Goal: Transaction & Acquisition: Register for event/course

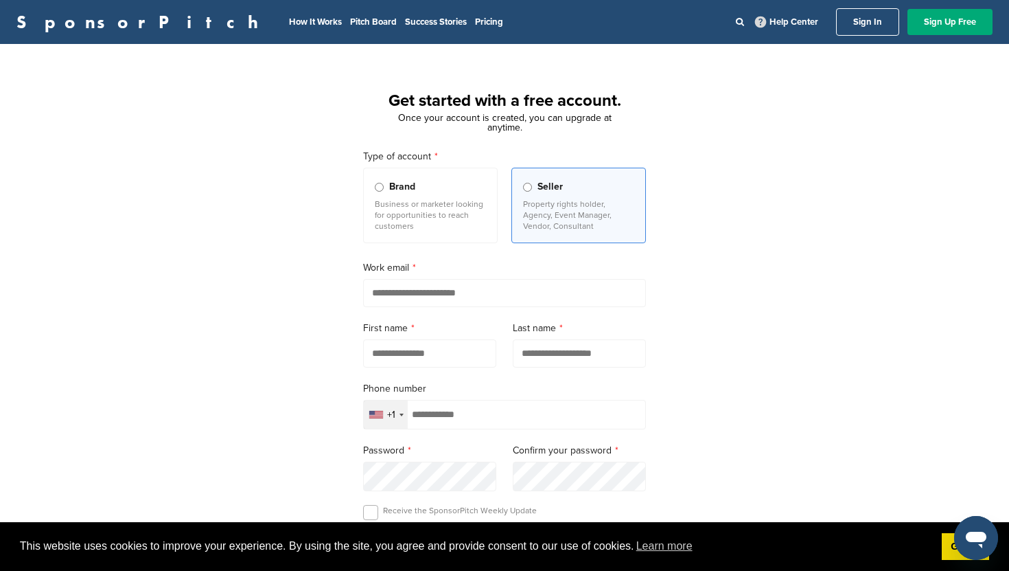
click at [421, 293] on input "email" at bounding box center [504, 293] width 283 height 28
type input "**********"
click at [424, 360] on input "text" at bounding box center [429, 353] width 133 height 28
type input "***"
click at [564, 353] on input "text" at bounding box center [579, 353] width 133 height 28
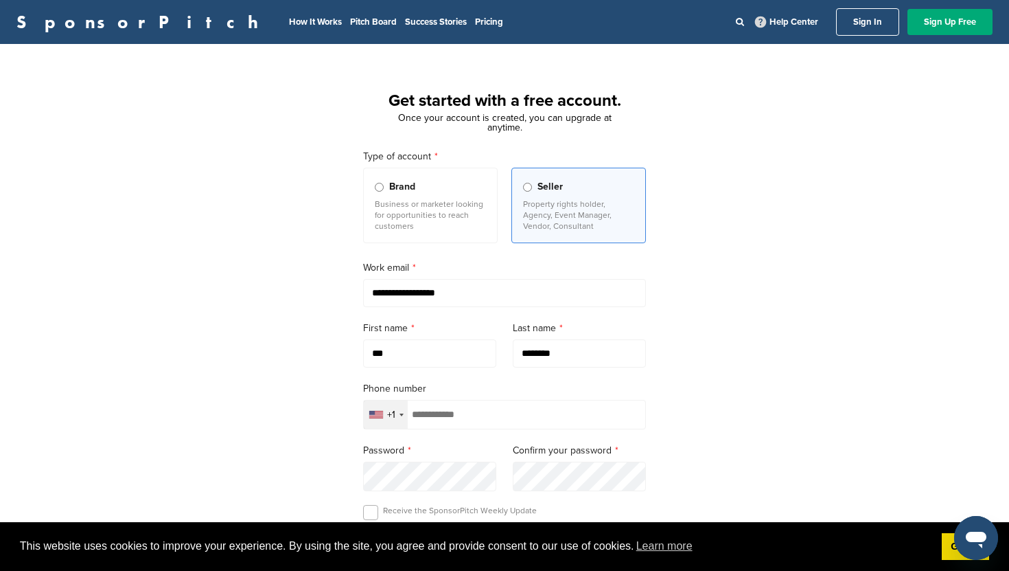
type input "********"
click at [512, 422] on input "tel" at bounding box center [504, 415] width 283 height 30
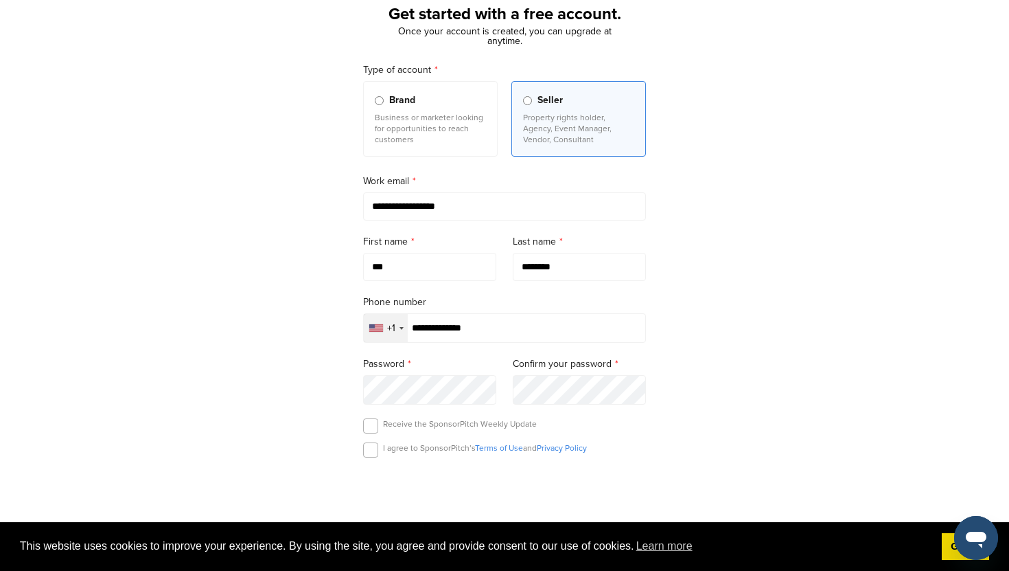
scroll to position [87, 0]
type input "**********"
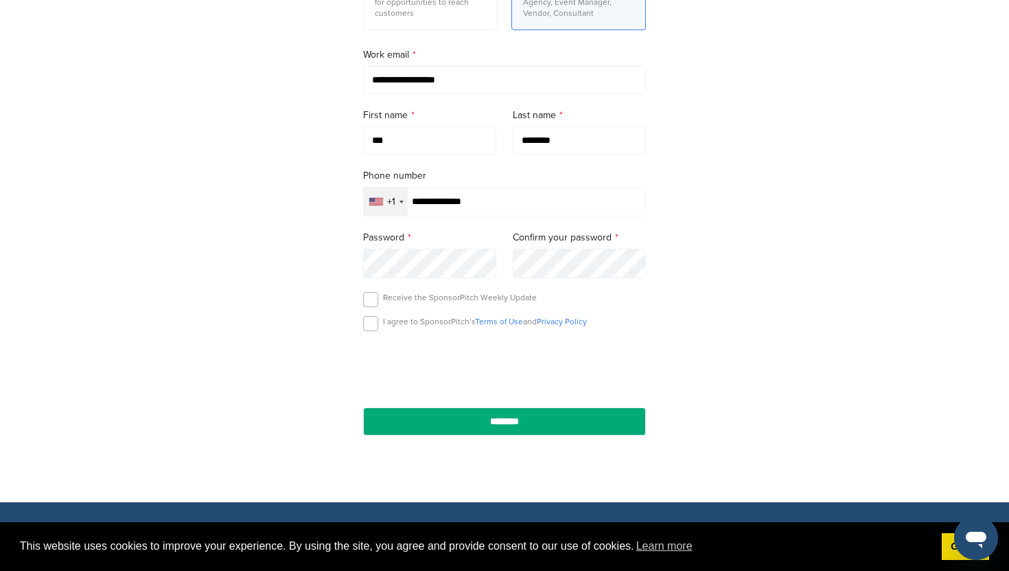
scroll to position [251, 0]
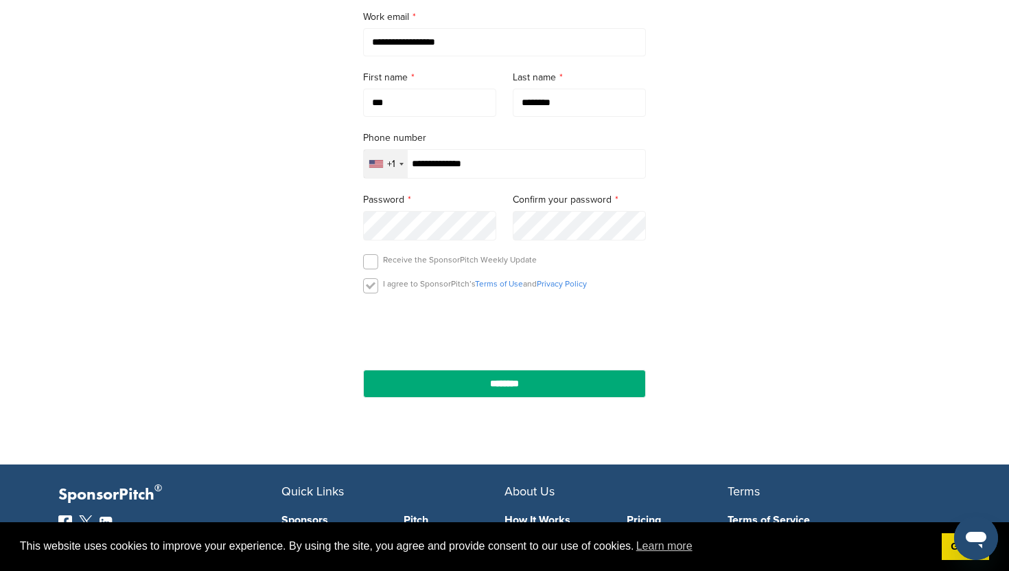
click at [371, 292] on label at bounding box center [370, 285] width 15 height 15
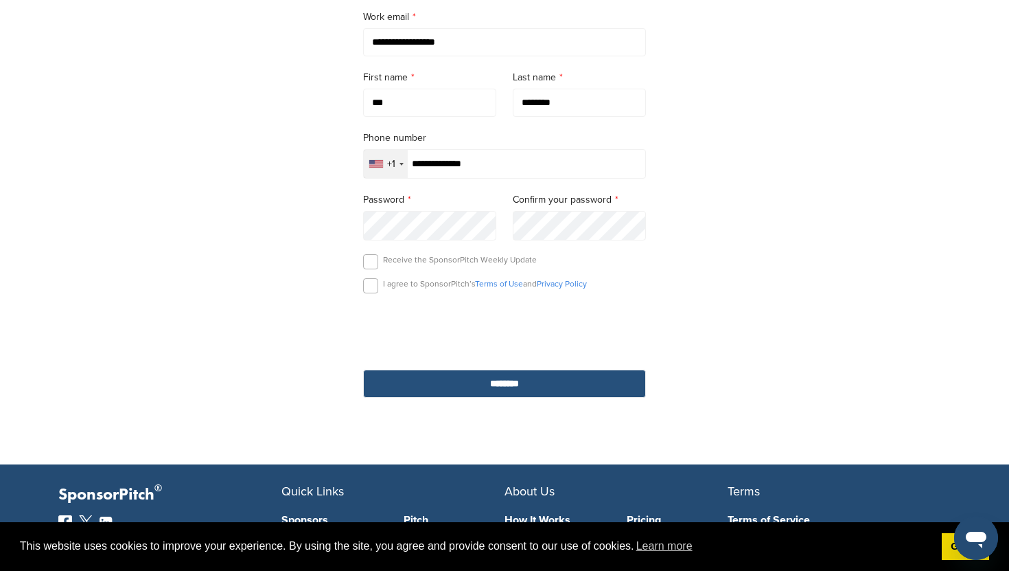
click at [540, 390] on input "********" at bounding box center [504, 383] width 283 height 28
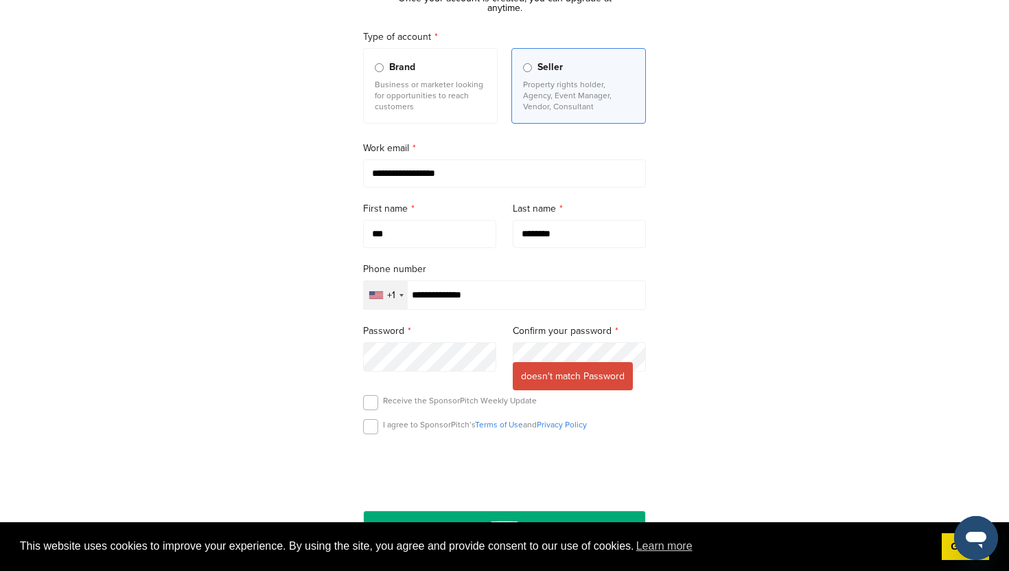
scroll to position [121, 0]
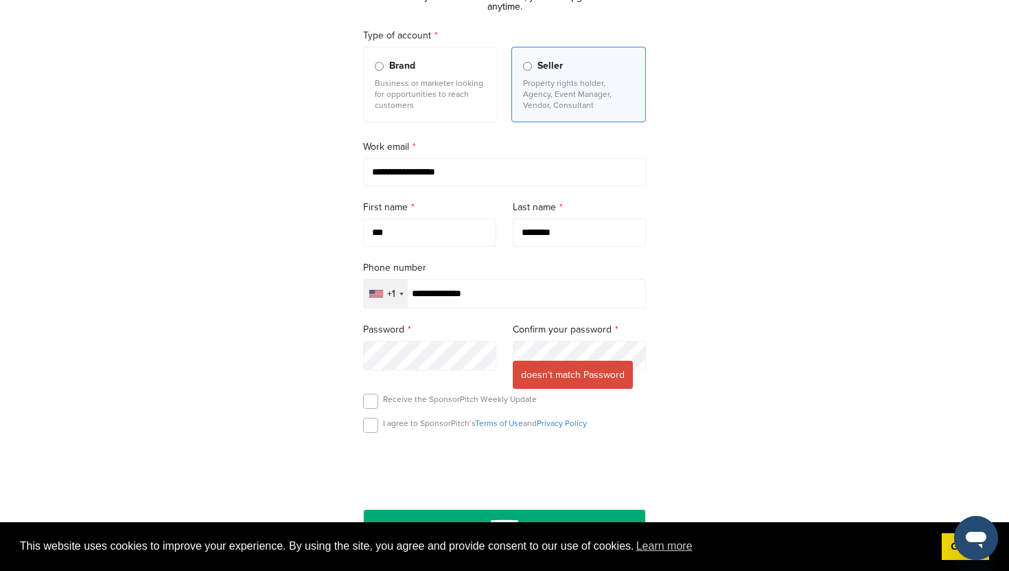
click at [729, 325] on div "**********" at bounding box center [504, 264] width 1009 height 648
click at [724, 421] on div "**********" at bounding box center [504, 264] width 1009 height 648
click at [374, 426] on label at bounding box center [370, 424] width 15 height 15
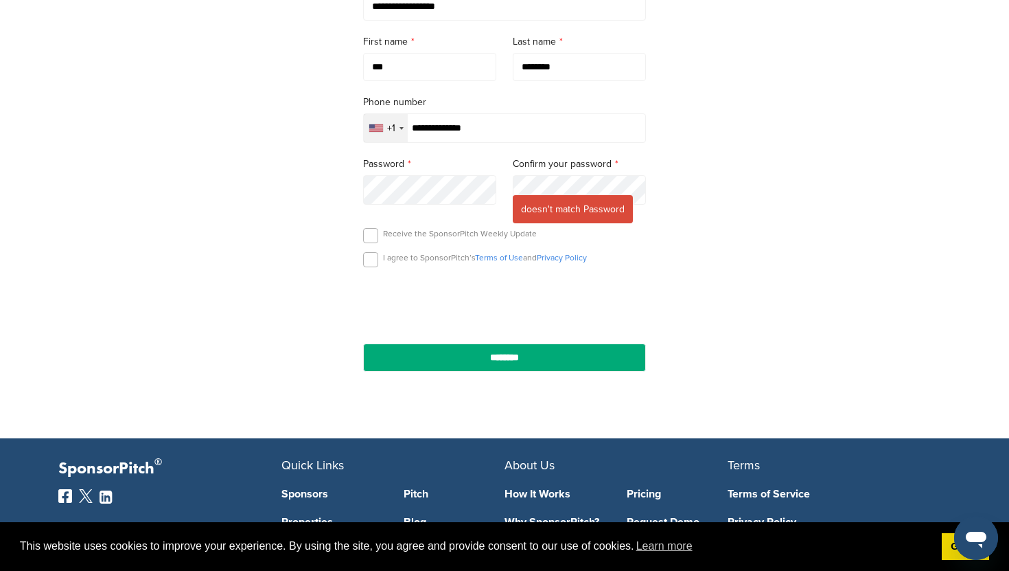
scroll to position [303, 0]
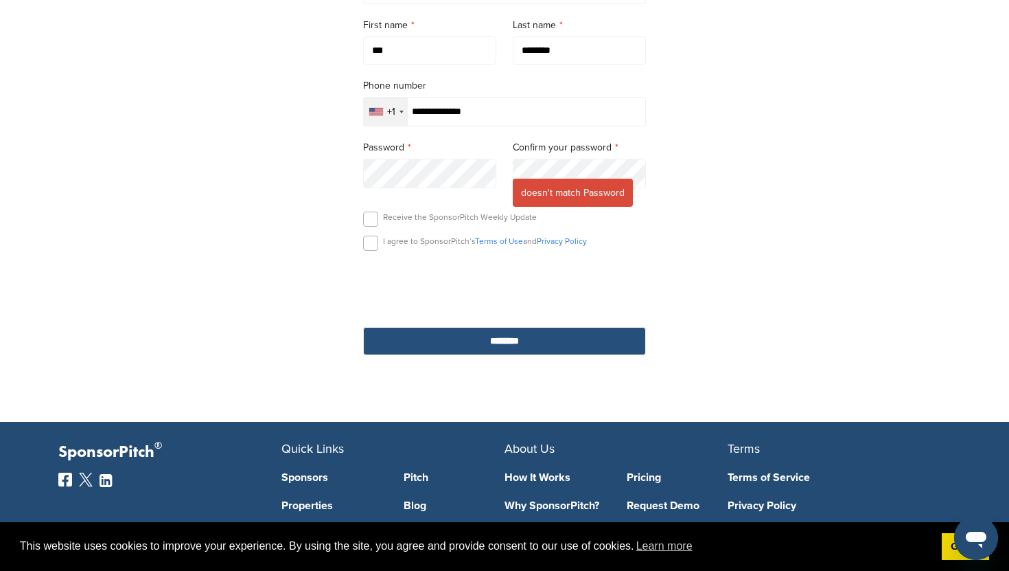
click at [500, 347] on input "********" at bounding box center [504, 341] width 283 height 28
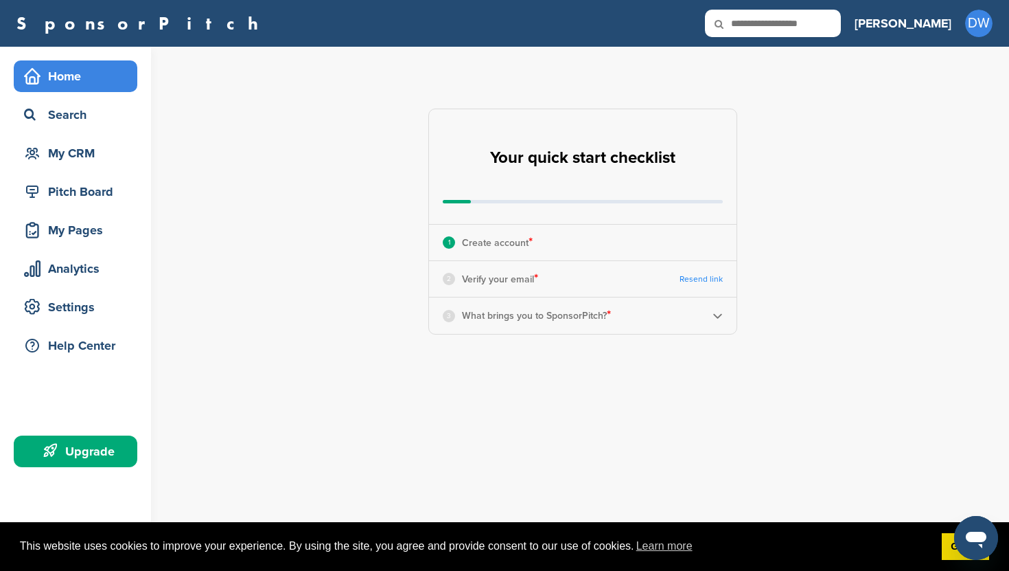
click at [711, 316] on div "3 What brings you to SponsorPitch? *" at bounding box center [583, 315] width 308 height 36
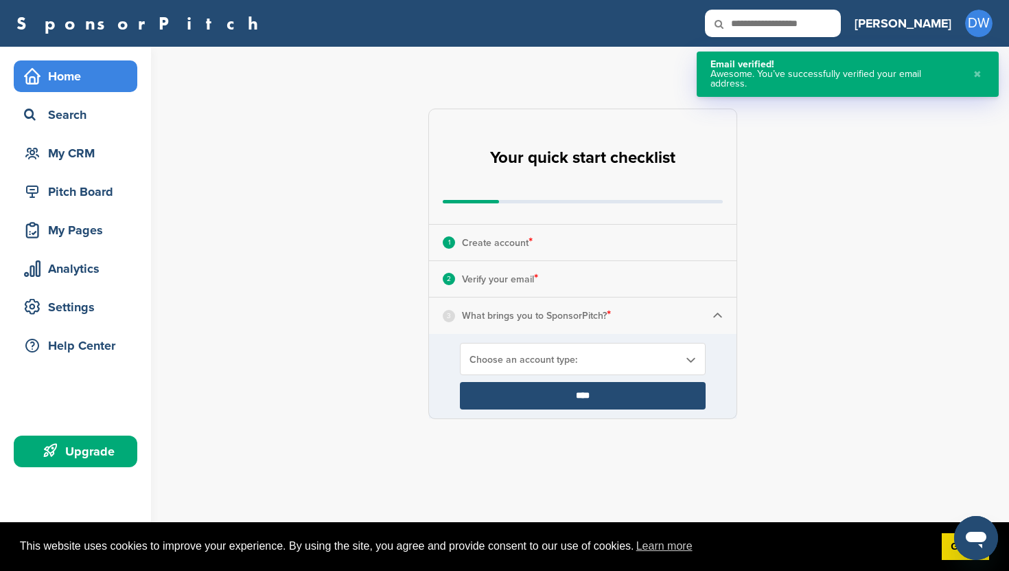
click at [485, 317] on p "What brings you to SponsorPitch? *" at bounding box center [536, 315] width 149 height 18
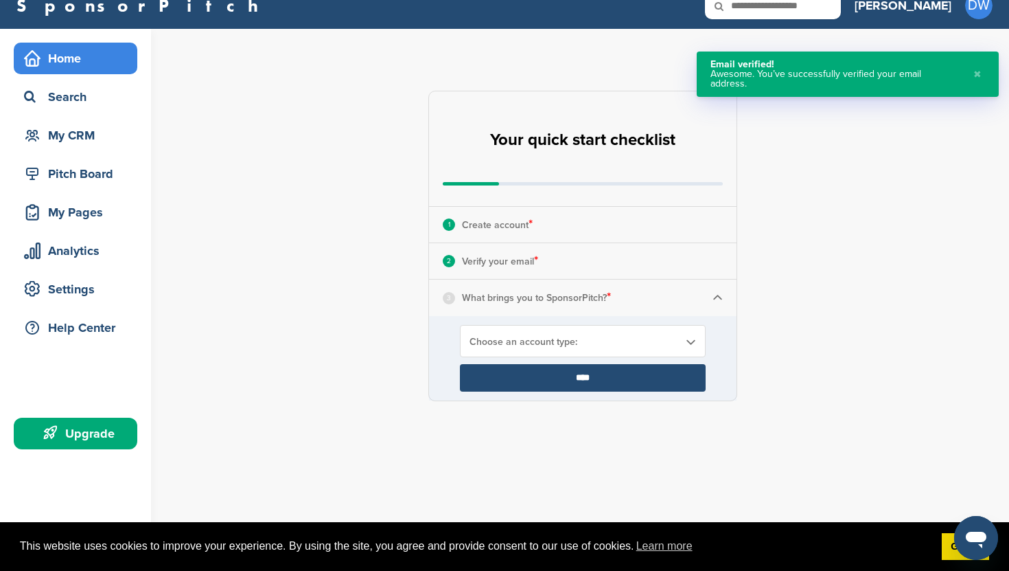
scroll to position [15, 0]
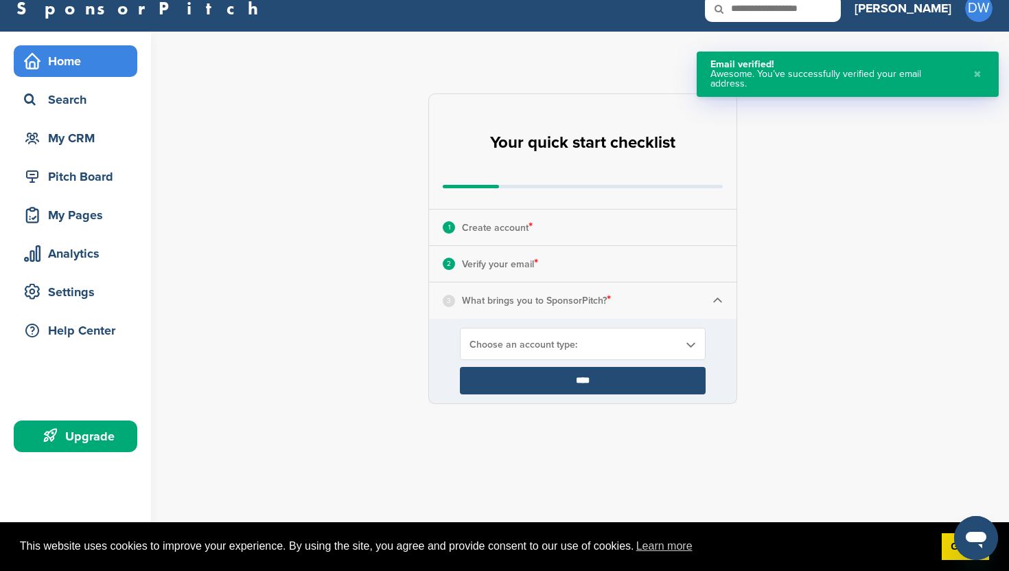
click at [720, 298] on img at bounding box center [718, 300] width 10 height 10
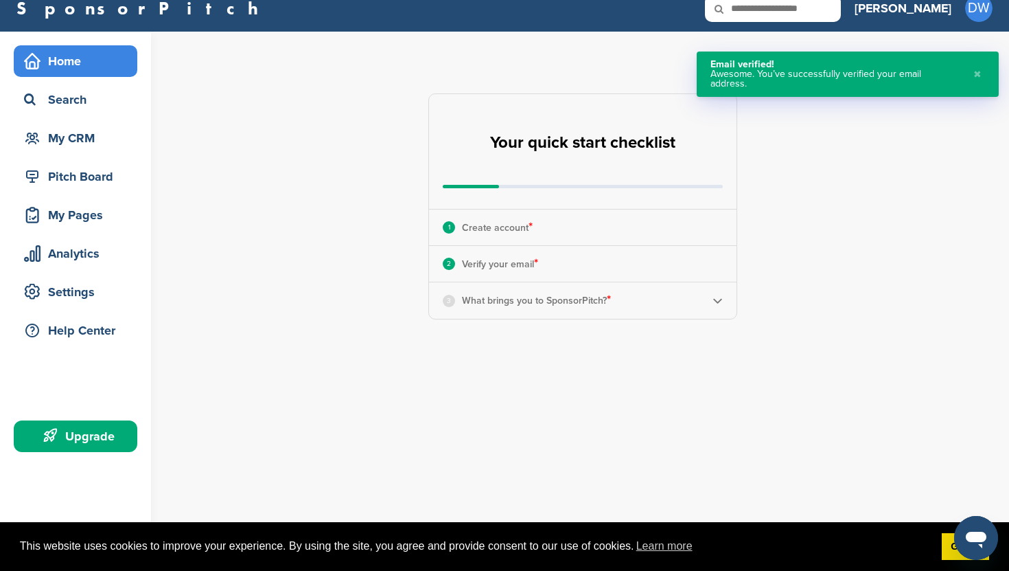
click at [720, 298] on img at bounding box center [718, 300] width 10 height 10
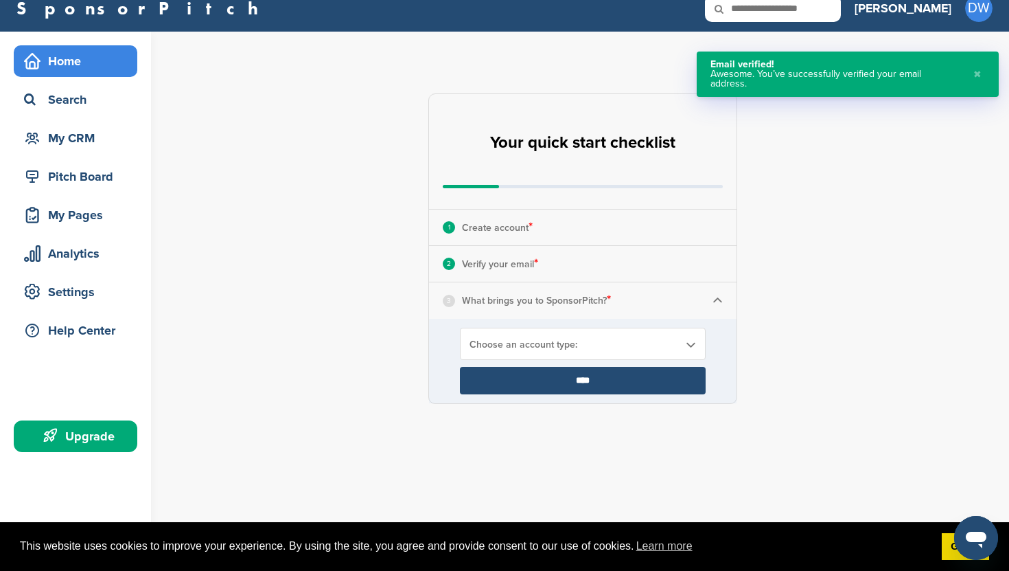
click at [605, 350] on span "Choose an account type:" at bounding box center [574, 345] width 209 height 12
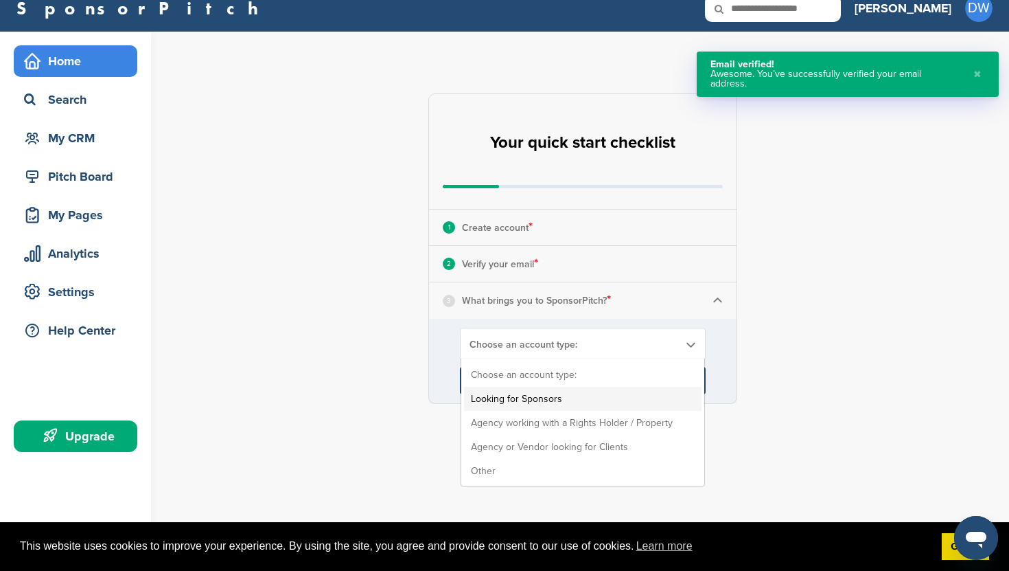
click at [563, 403] on li "Looking for Sponsors" at bounding box center [583, 399] width 238 height 24
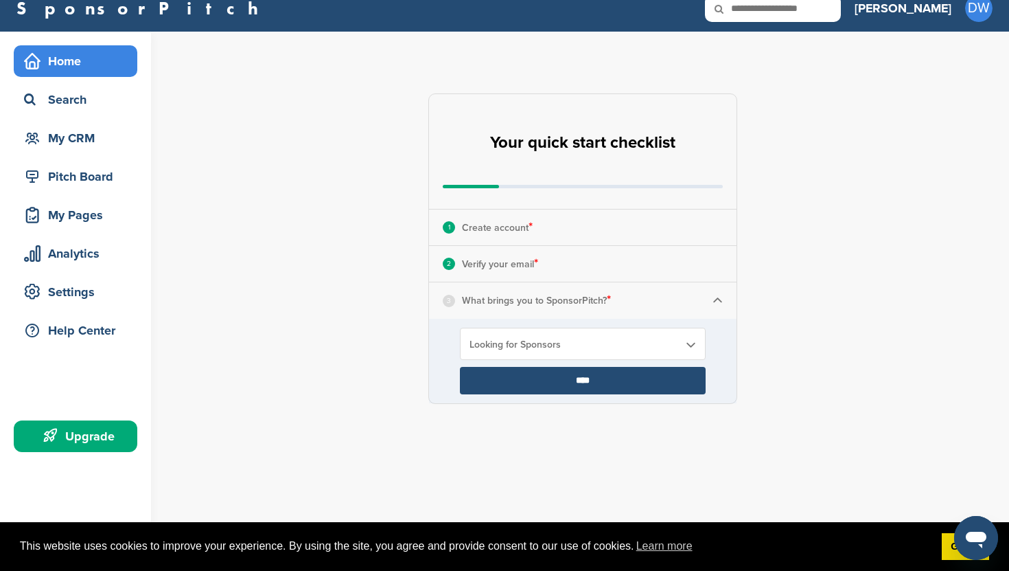
click at [553, 384] on input "****" at bounding box center [583, 380] width 246 height 27
click at [584, 375] on input "****" at bounding box center [583, 380] width 246 height 27
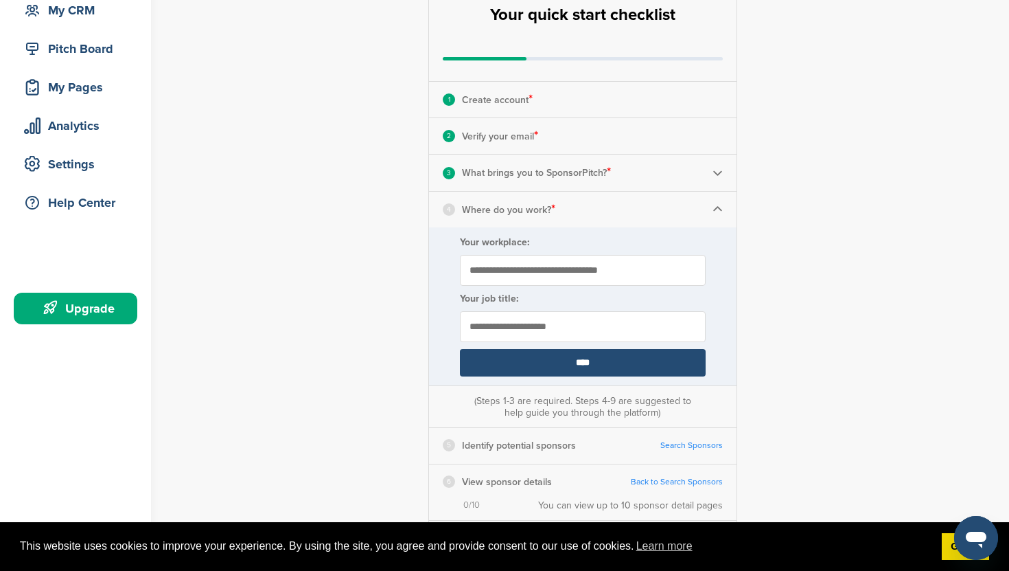
scroll to position [150, 0]
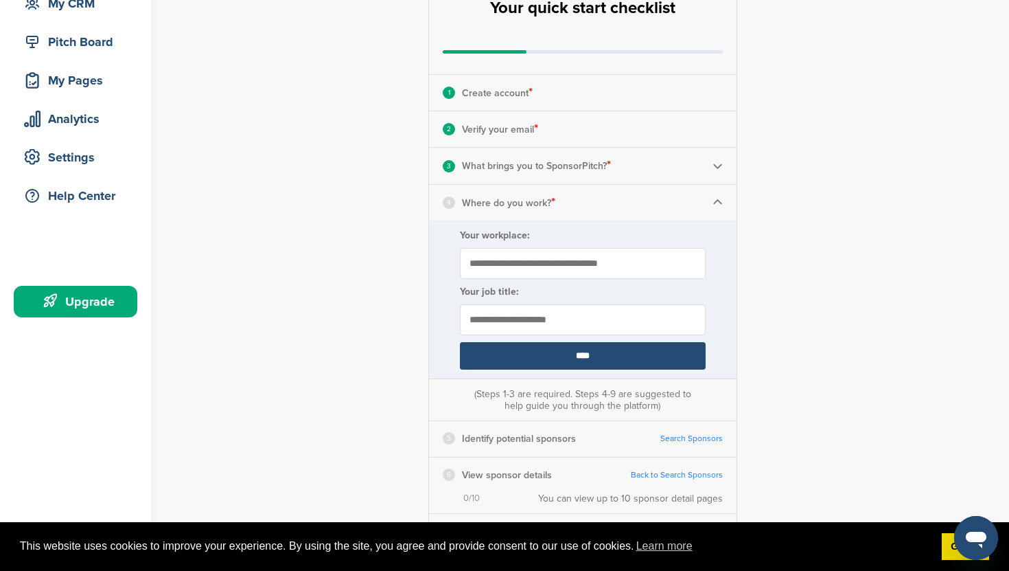
click at [538, 321] on input "text" at bounding box center [583, 319] width 246 height 31
type input "*"
click at [586, 264] on input "Your workplace:" at bounding box center [583, 263] width 246 height 31
drag, startPoint x: 607, startPoint y: 260, endPoint x: 482, endPoint y: 253, distance: 125.2
click at [482, 253] on input "**********" at bounding box center [583, 263] width 246 height 31
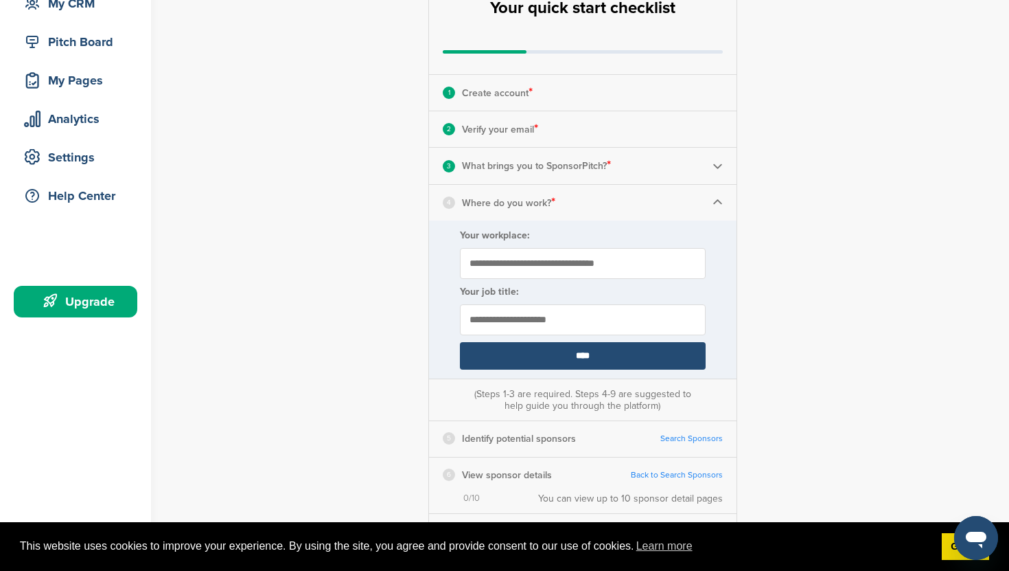
type input "**********"
click at [478, 315] on input "text" at bounding box center [583, 319] width 246 height 31
type input "***"
click at [509, 349] on input "****" at bounding box center [583, 355] width 246 height 27
click at [582, 349] on input "****" at bounding box center [583, 355] width 246 height 27
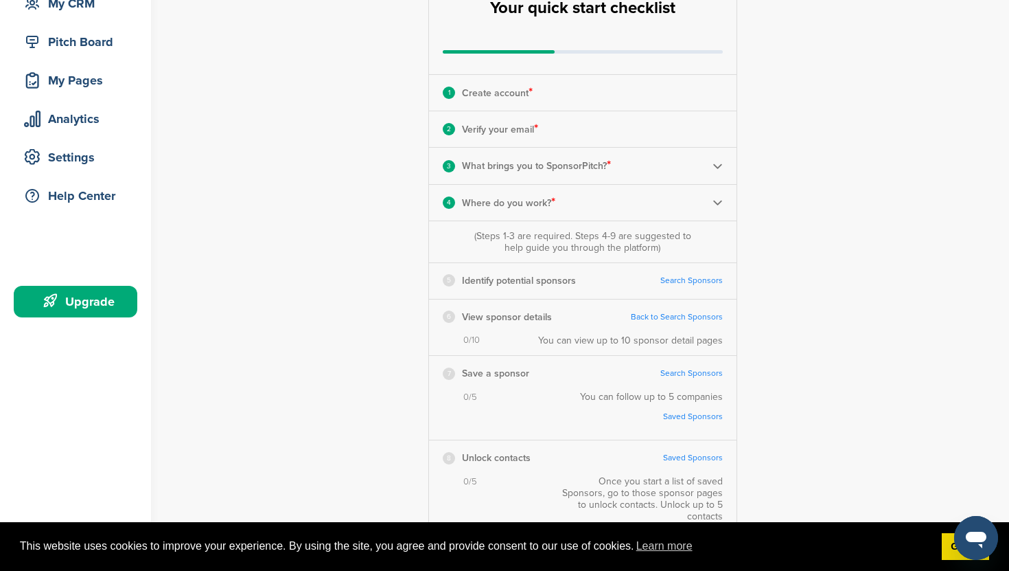
click at [685, 284] on link "Search Sponsors" at bounding box center [692, 280] width 62 height 10
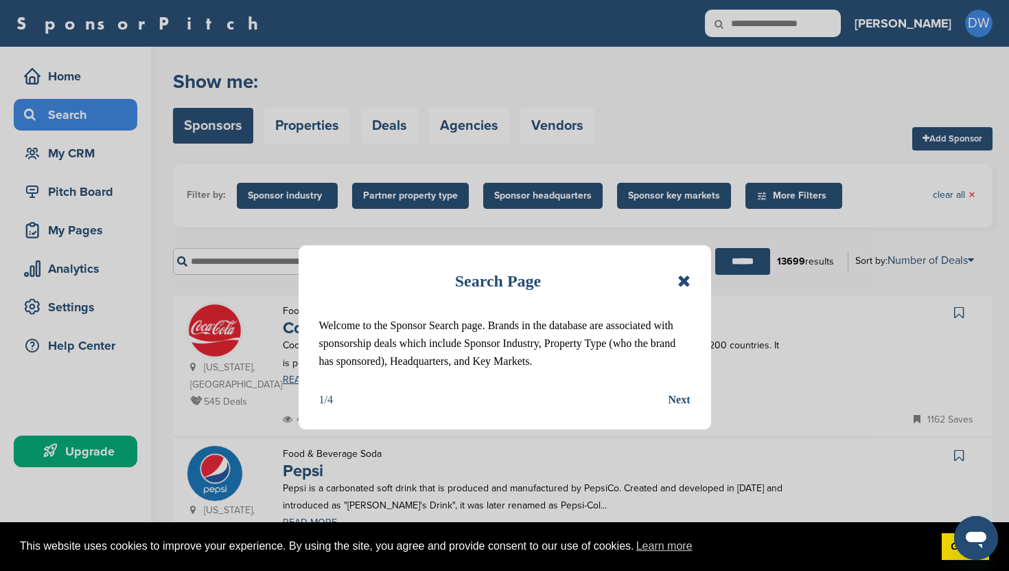
click at [676, 402] on div "Next" at bounding box center [680, 400] width 22 height 18
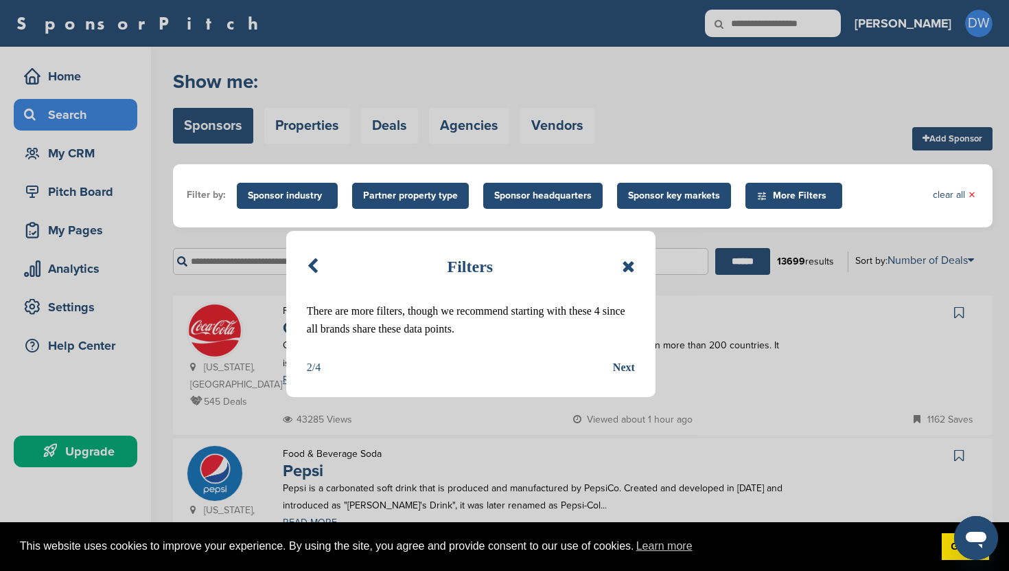
click at [624, 363] on div "Next" at bounding box center [624, 367] width 22 height 18
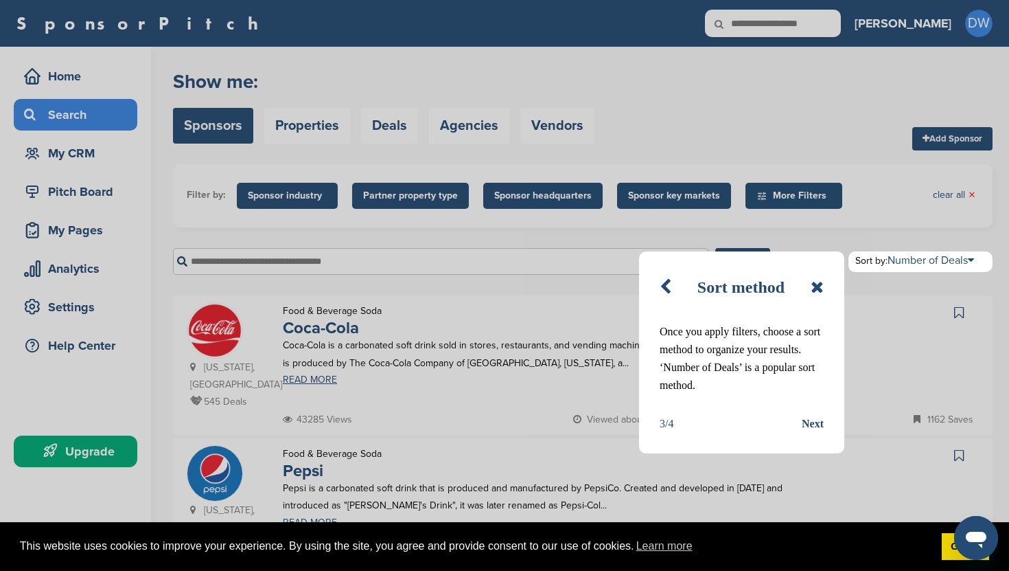
click at [811, 424] on div "Next" at bounding box center [813, 424] width 22 height 18
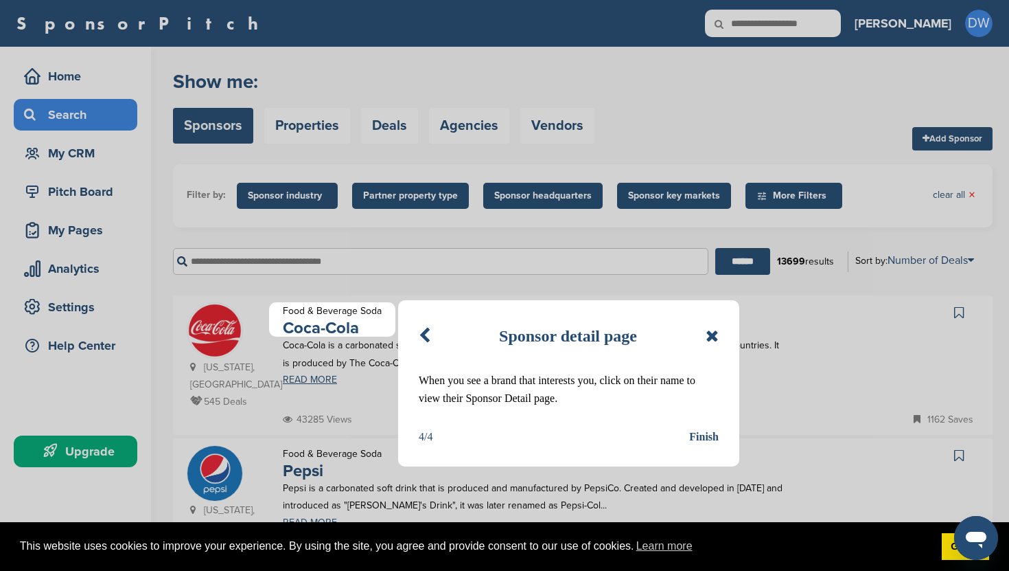
click at [706, 442] on div "Finish" at bounding box center [704, 437] width 30 height 18
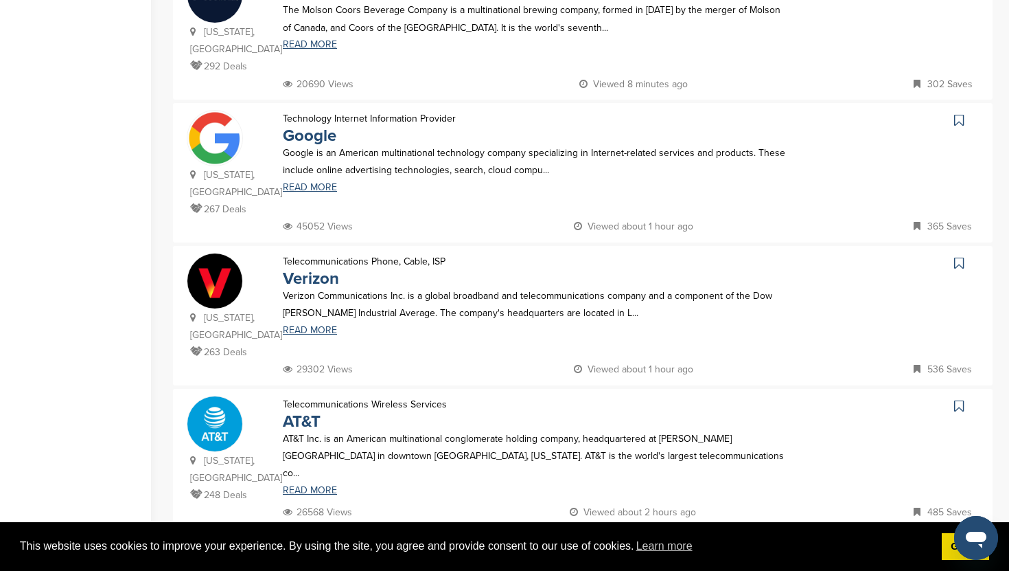
scroll to position [1111, 0]
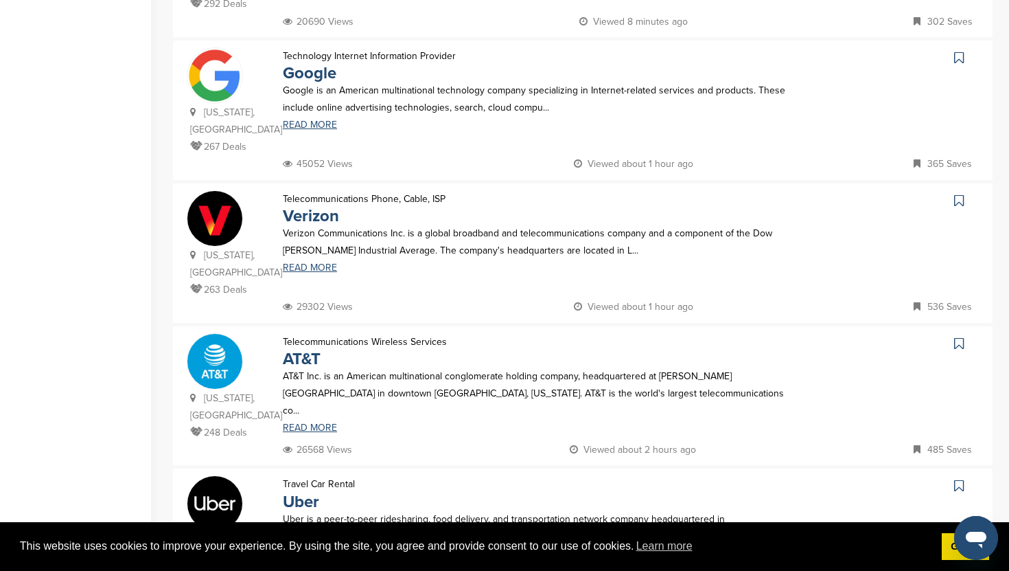
click at [959, 336] on icon at bounding box center [959, 343] width 10 height 14
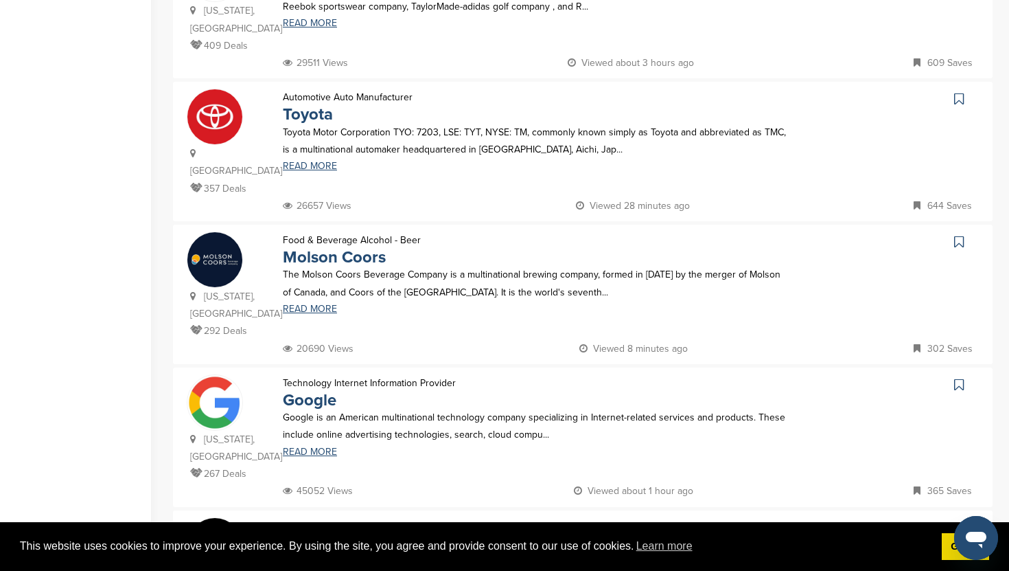
scroll to position [755, 0]
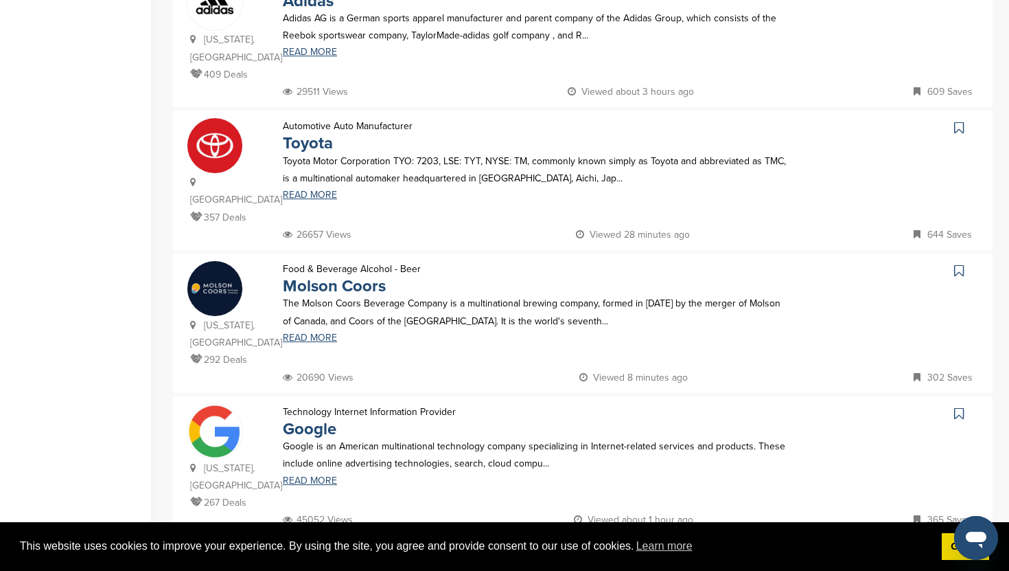
click at [964, 117] on link at bounding box center [961, 127] width 20 height 21
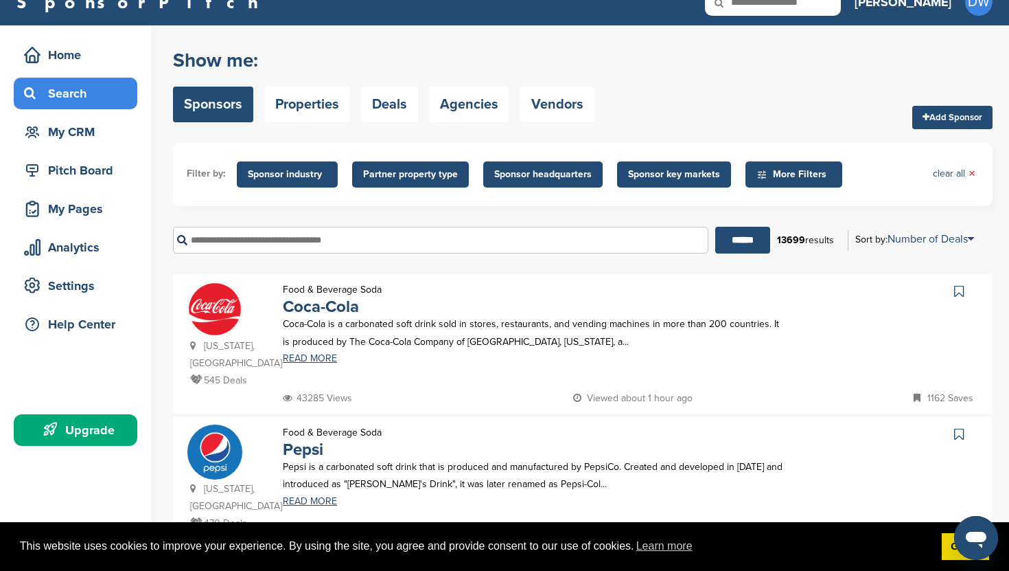
scroll to position [0, 0]
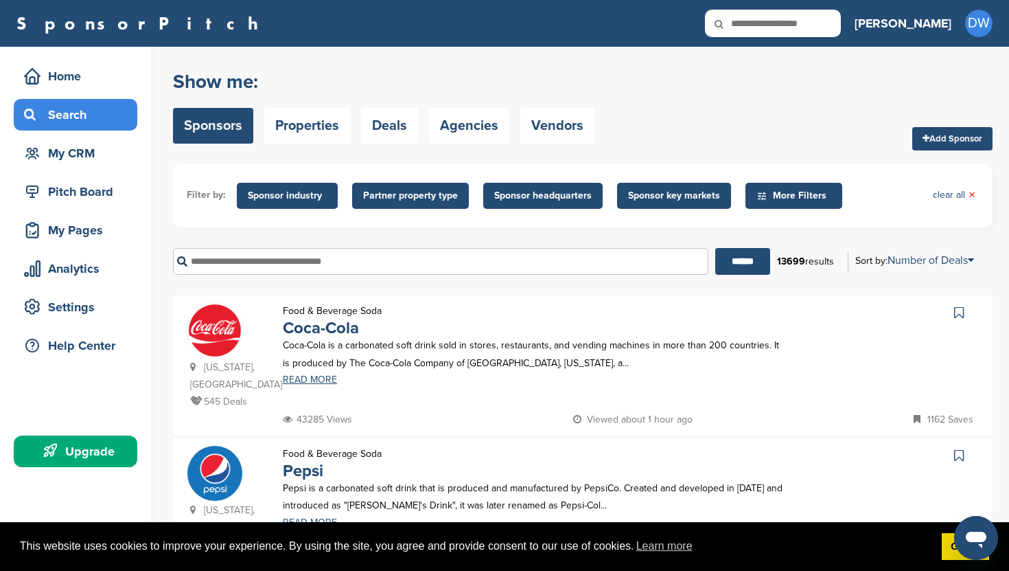
click at [959, 317] on icon at bounding box center [959, 313] width 10 height 14
click at [957, 448] on icon at bounding box center [959, 455] width 10 height 14
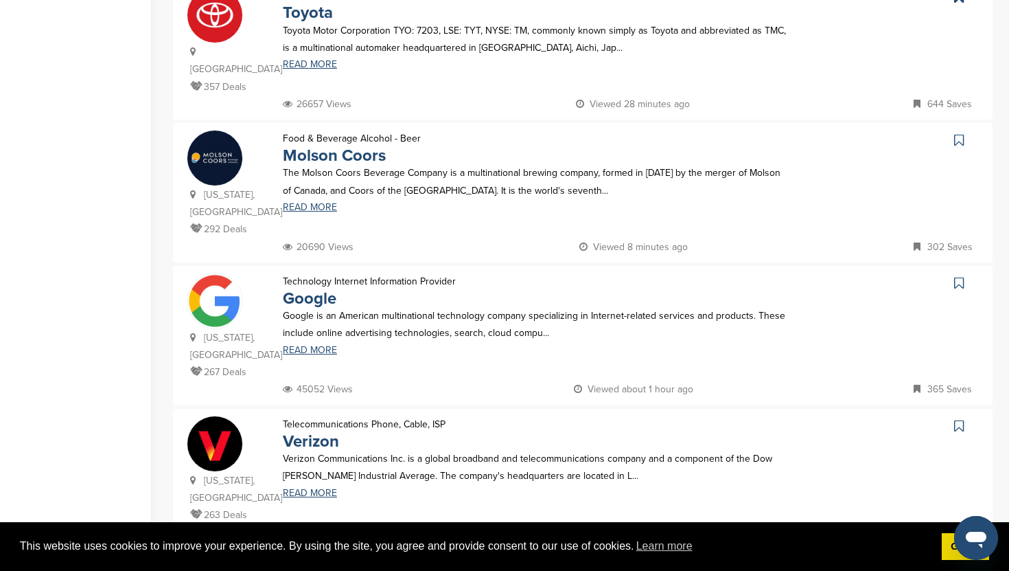
scroll to position [888, 0]
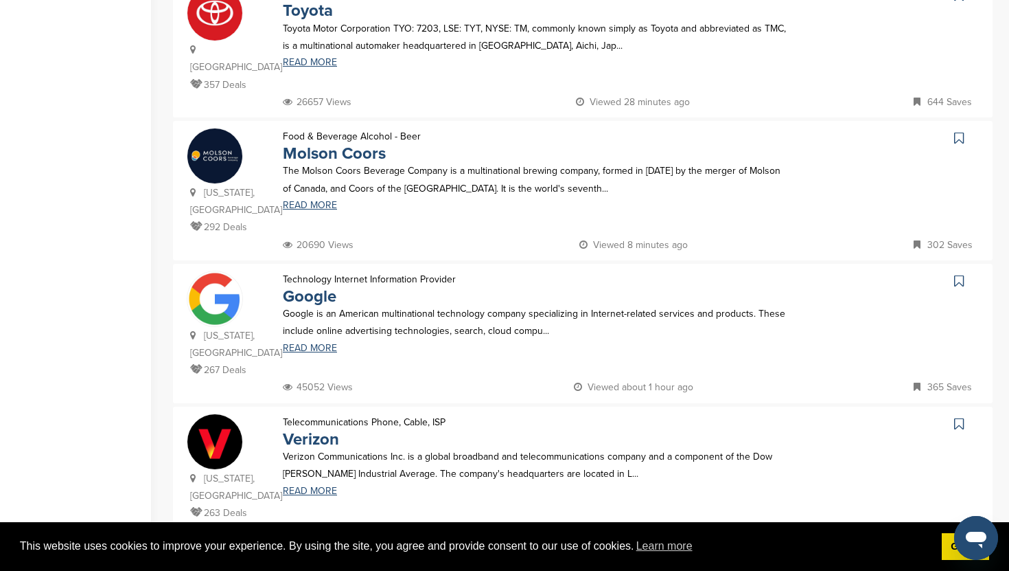
click at [960, 274] on icon at bounding box center [959, 281] width 10 height 14
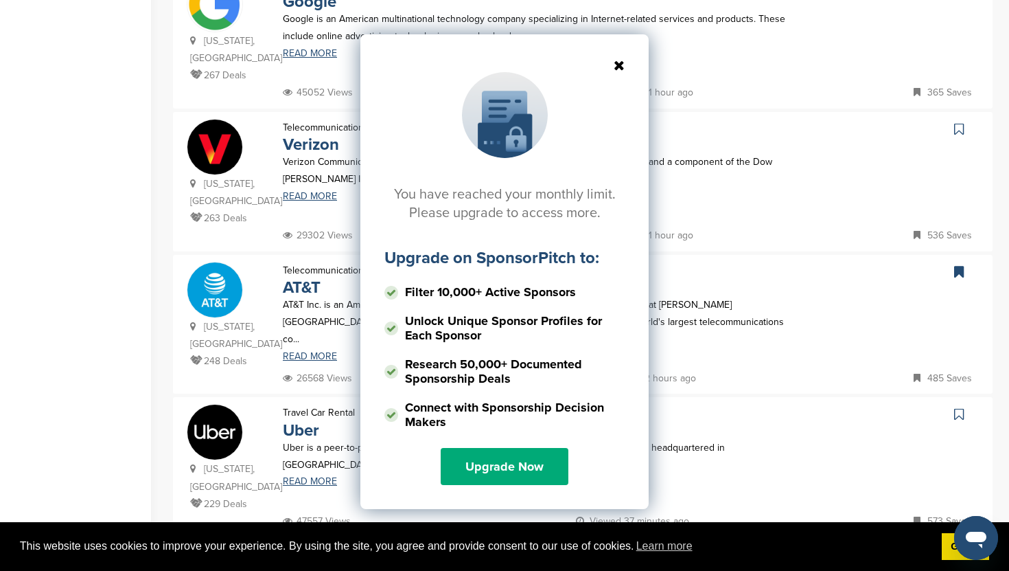
scroll to position [1186, 0]
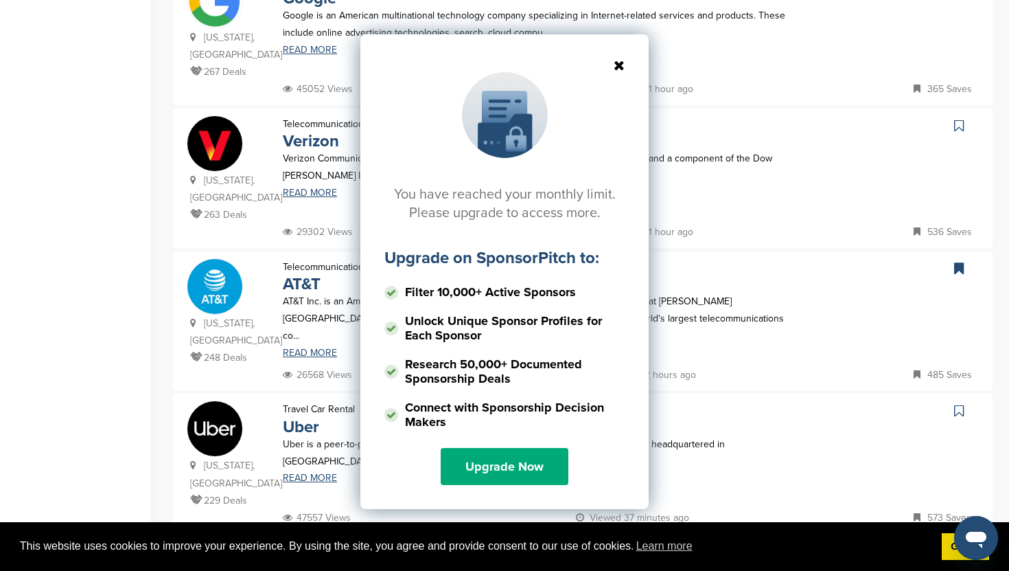
click at [617, 62] on icon at bounding box center [505, 65] width 240 height 14
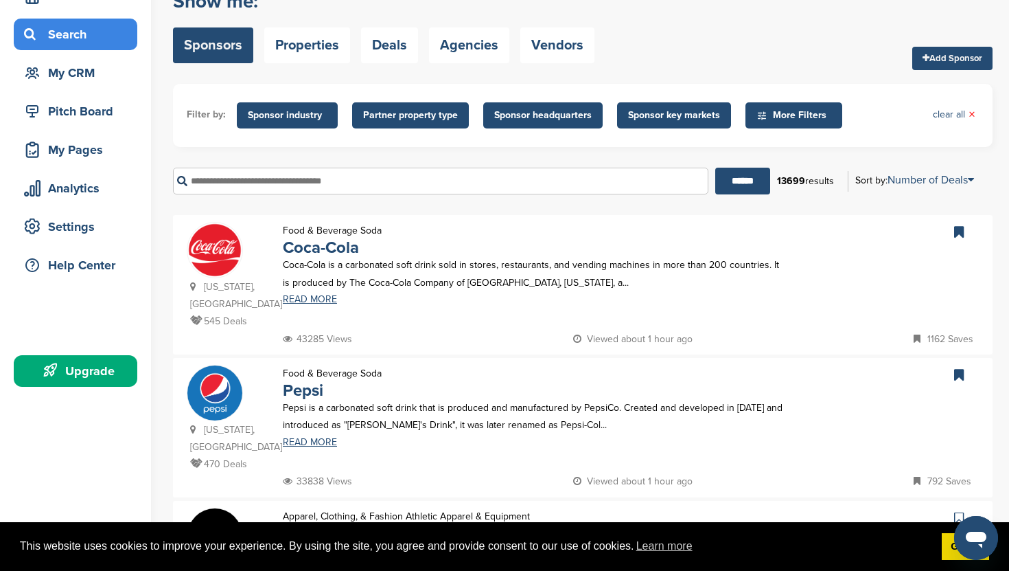
scroll to position [77, 0]
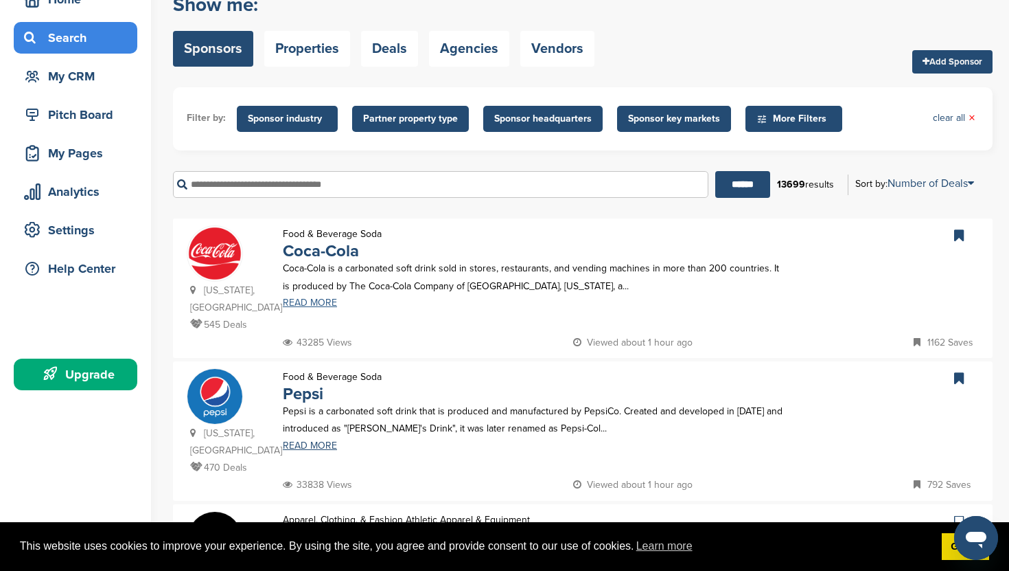
click at [305, 298] on link "READ MORE" at bounding box center [535, 303] width 505 height 10
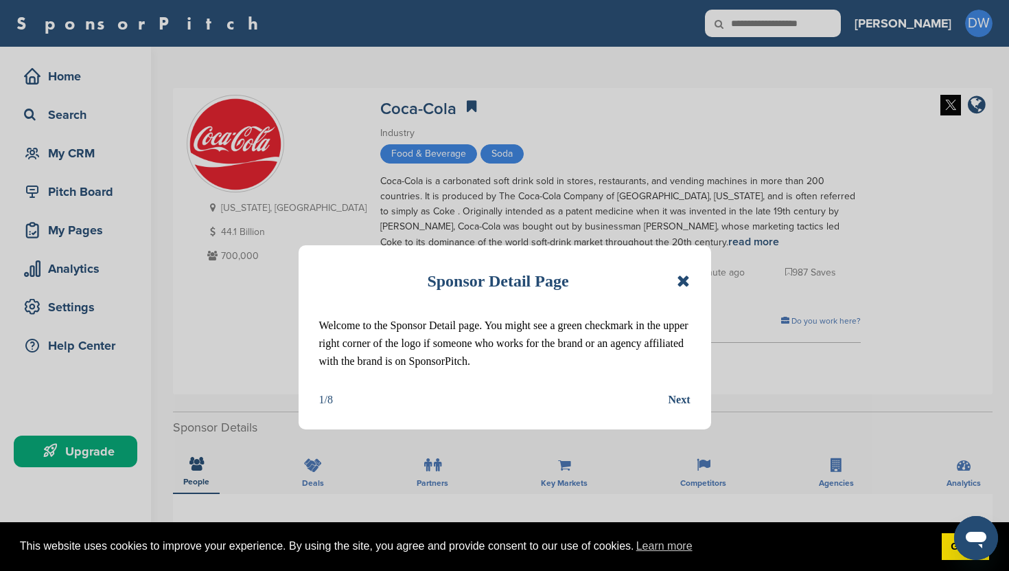
click at [682, 398] on div "Next" at bounding box center [680, 400] width 22 height 18
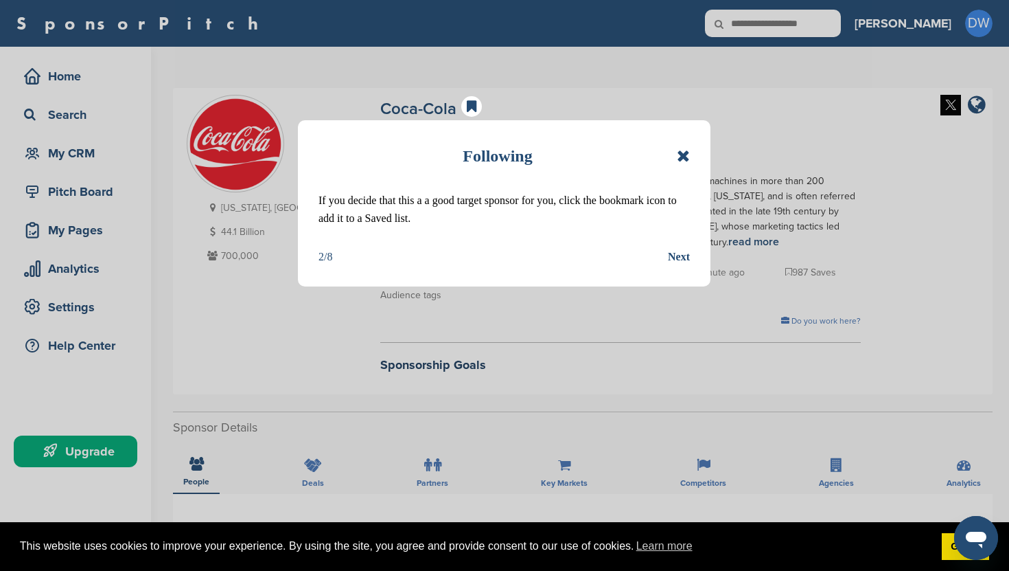
click at [683, 249] on div "Next" at bounding box center [679, 257] width 22 height 18
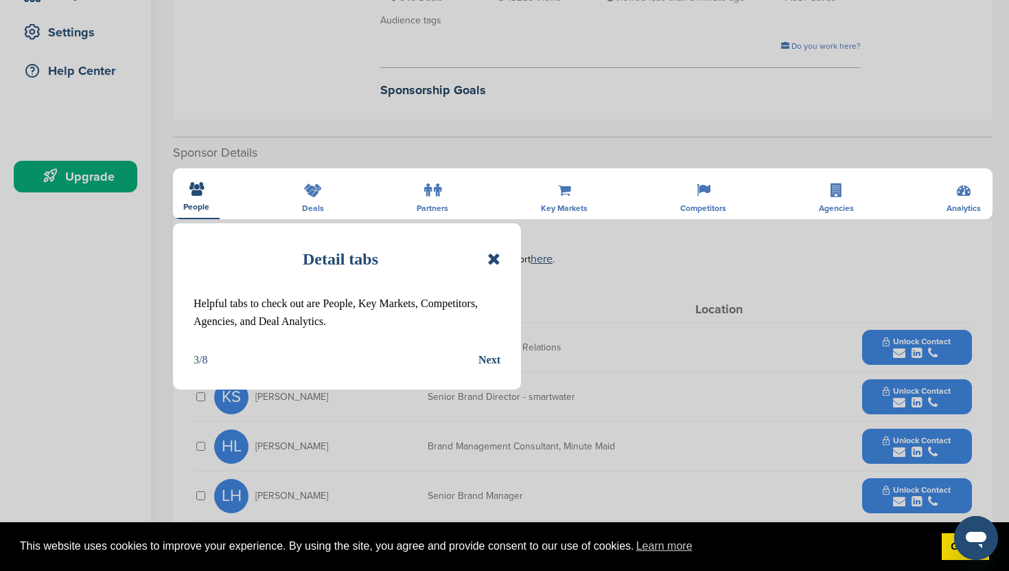
scroll to position [275, 0]
click at [488, 360] on div "Next" at bounding box center [490, 359] width 22 height 18
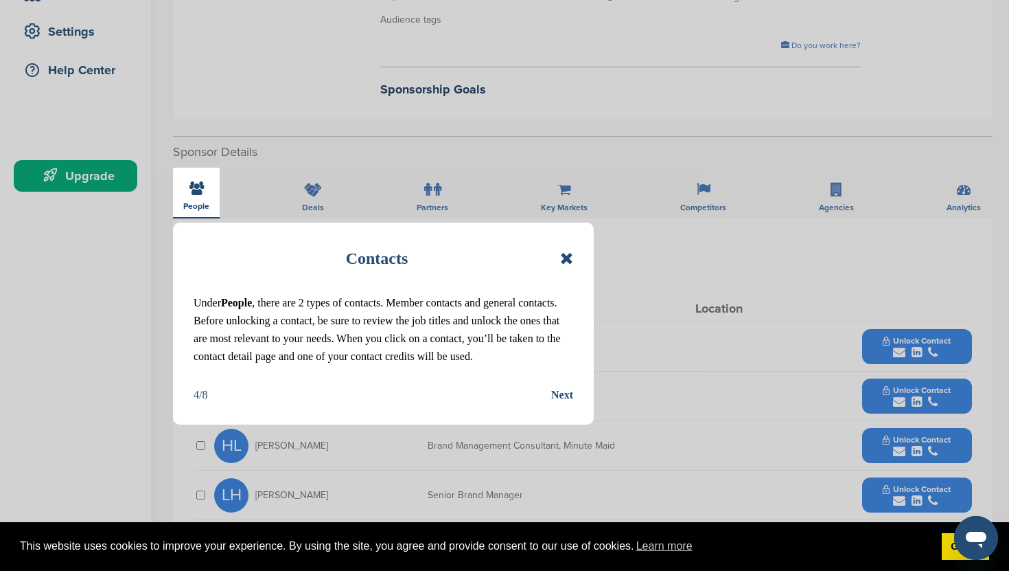
click at [561, 394] on div "Next" at bounding box center [562, 395] width 22 height 18
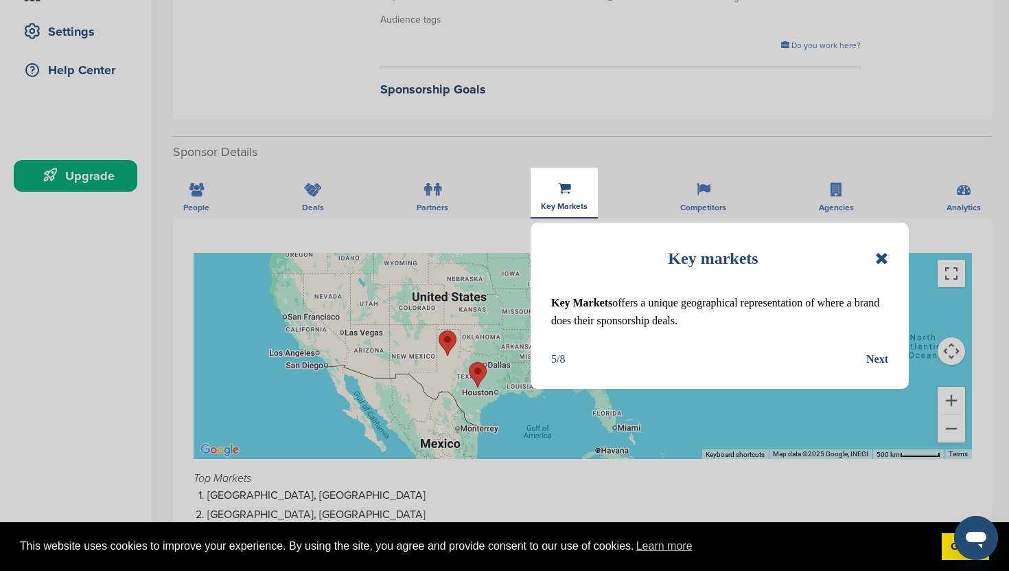
click at [873, 355] on div "Next" at bounding box center [878, 359] width 22 height 18
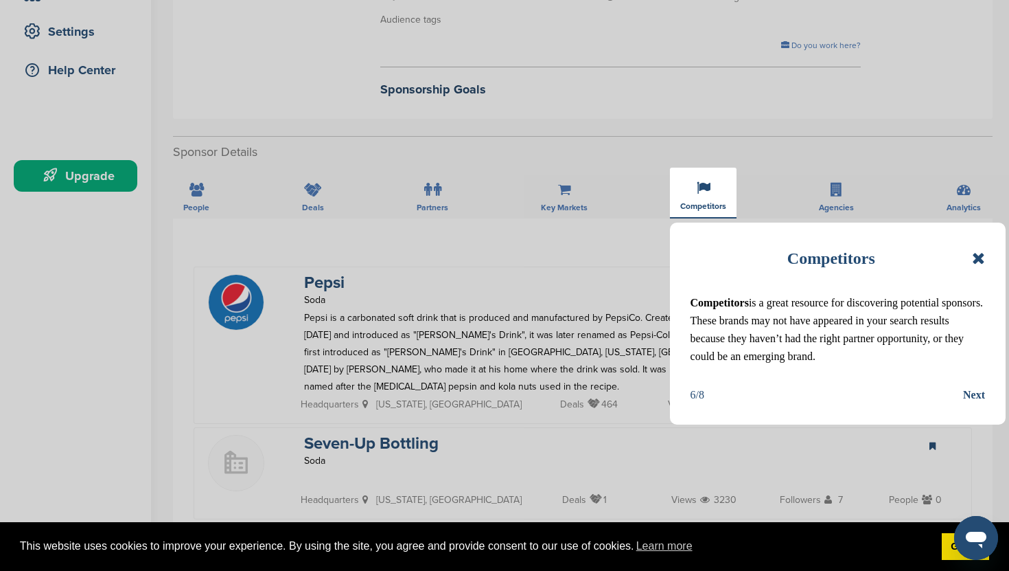
click at [975, 396] on div "Next" at bounding box center [974, 395] width 22 height 18
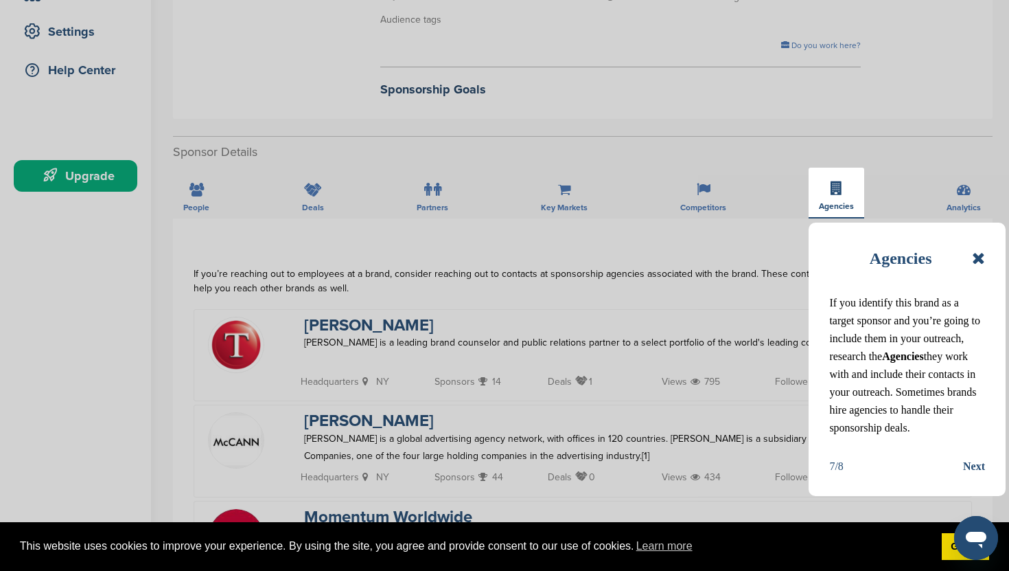
click at [971, 468] on div "Next" at bounding box center [974, 466] width 22 height 18
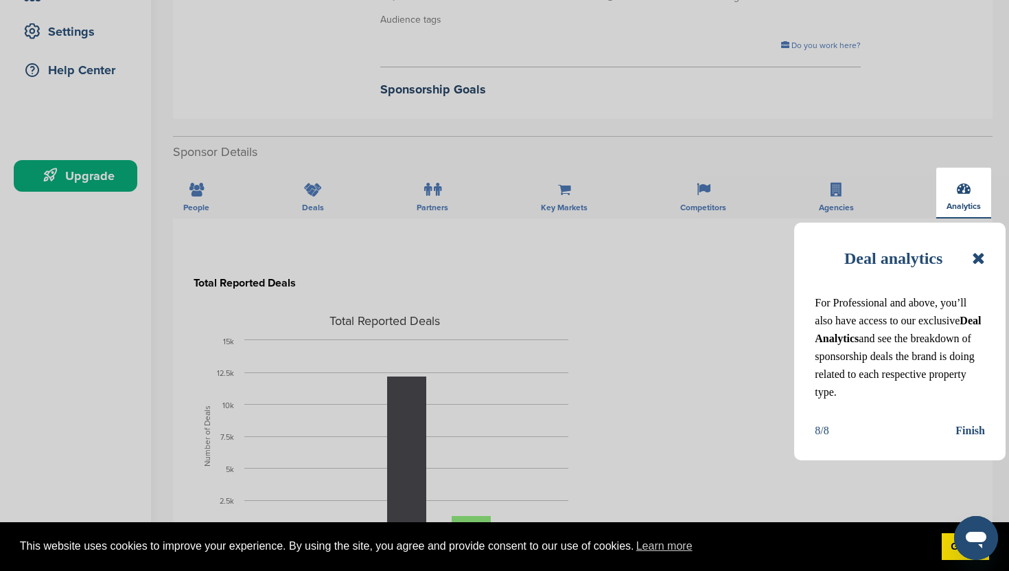
click at [979, 431] on div "Finish" at bounding box center [971, 431] width 30 height 18
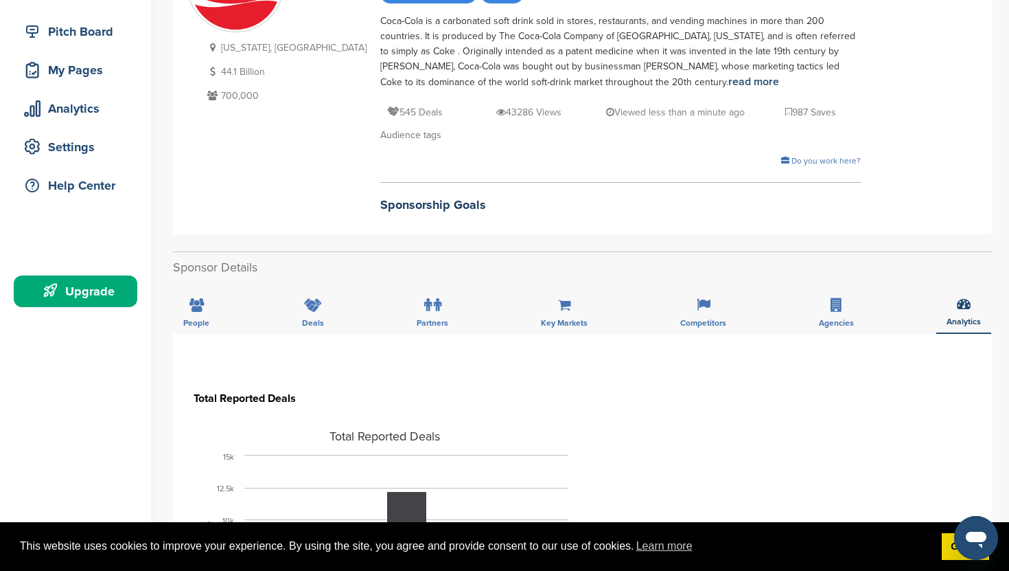
scroll to position [165, 0]
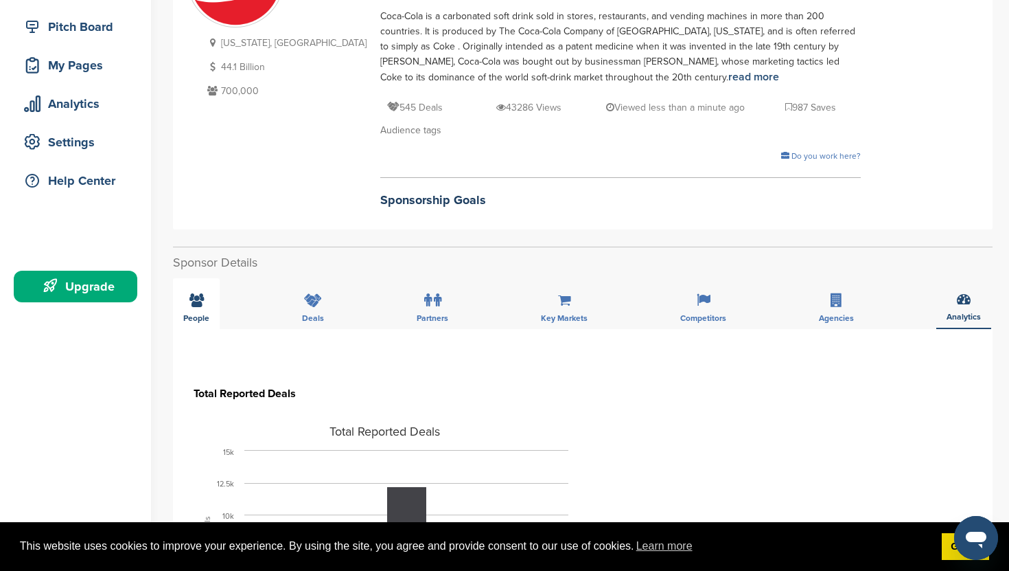
click at [202, 306] on icon at bounding box center [197, 300] width 14 height 14
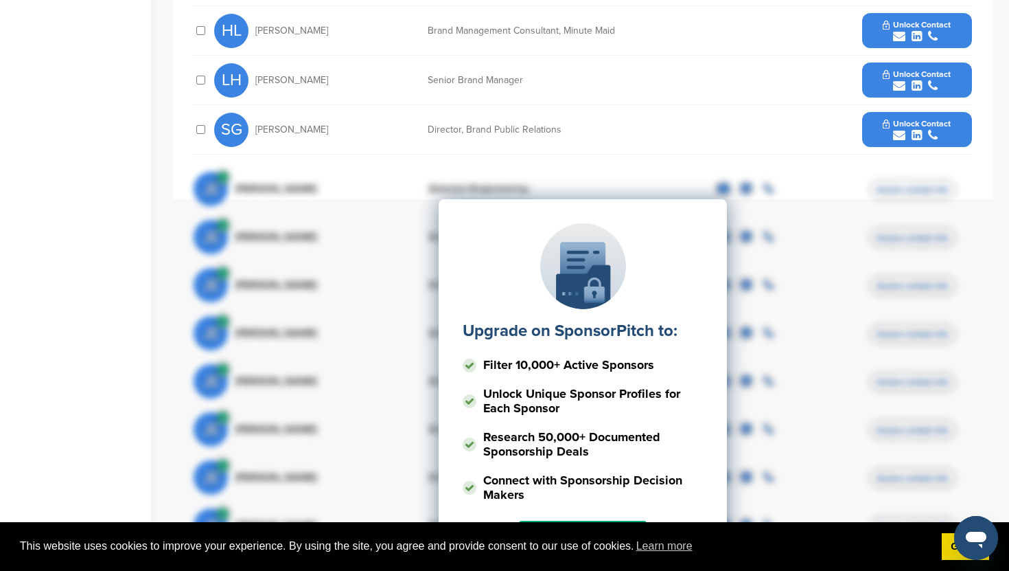
scroll to position [688, 0]
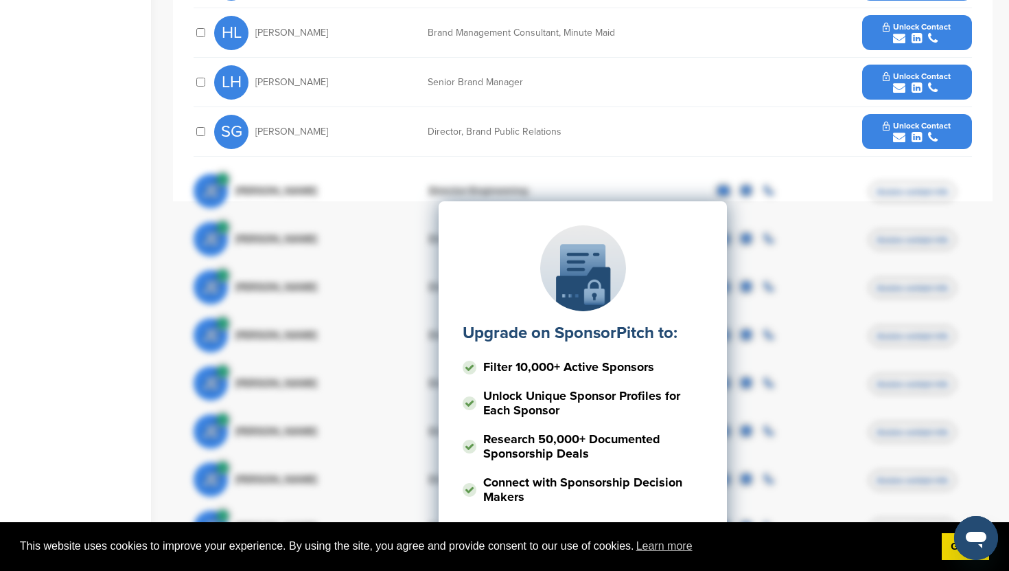
click at [735, 150] on div "SG [PERSON_NAME] Director, Brand Public Relations Unlock Contact" at bounding box center [593, 131] width 758 height 49
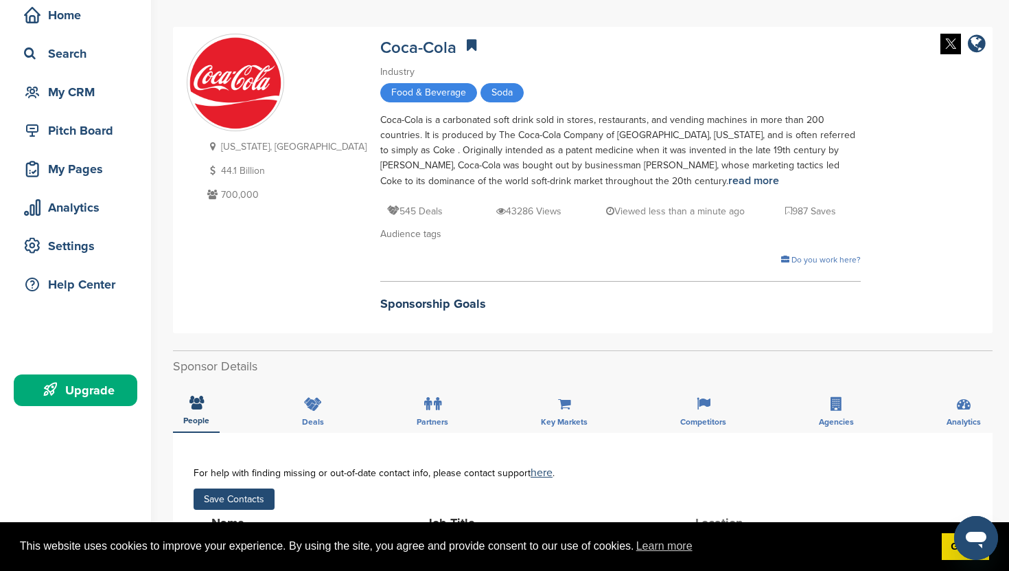
scroll to position [0, 0]
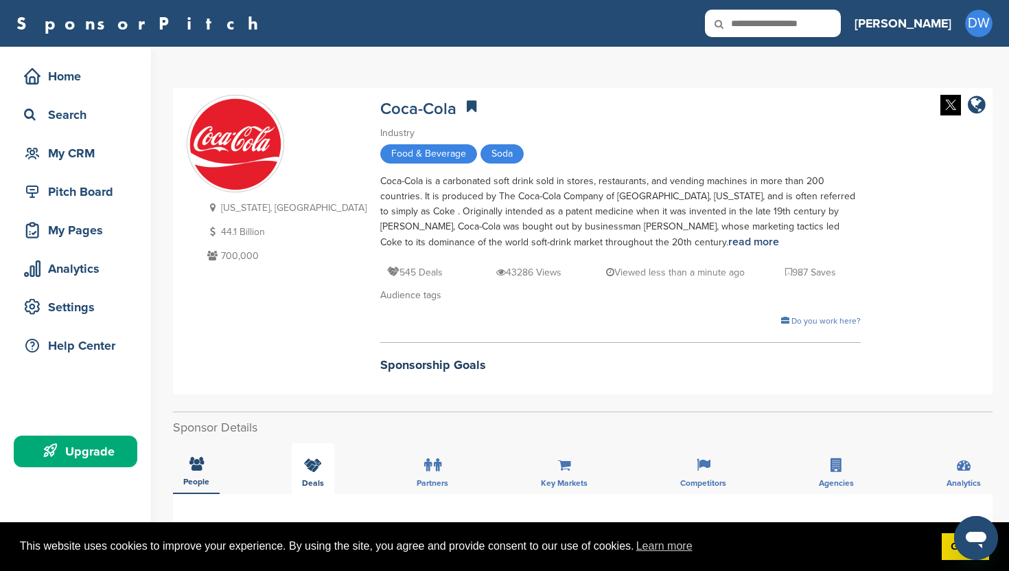
click at [311, 460] on icon at bounding box center [313, 465] width 18 height 14
click at [209, 479] on span "Partners" at bounding box center [196, 483] width 26 height 8
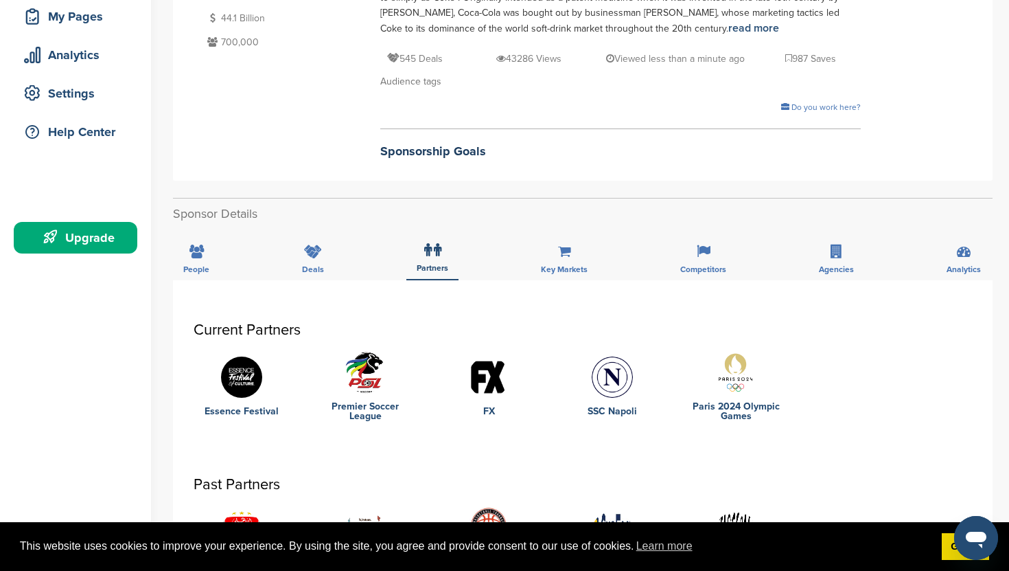
scroll to position [140, 0]
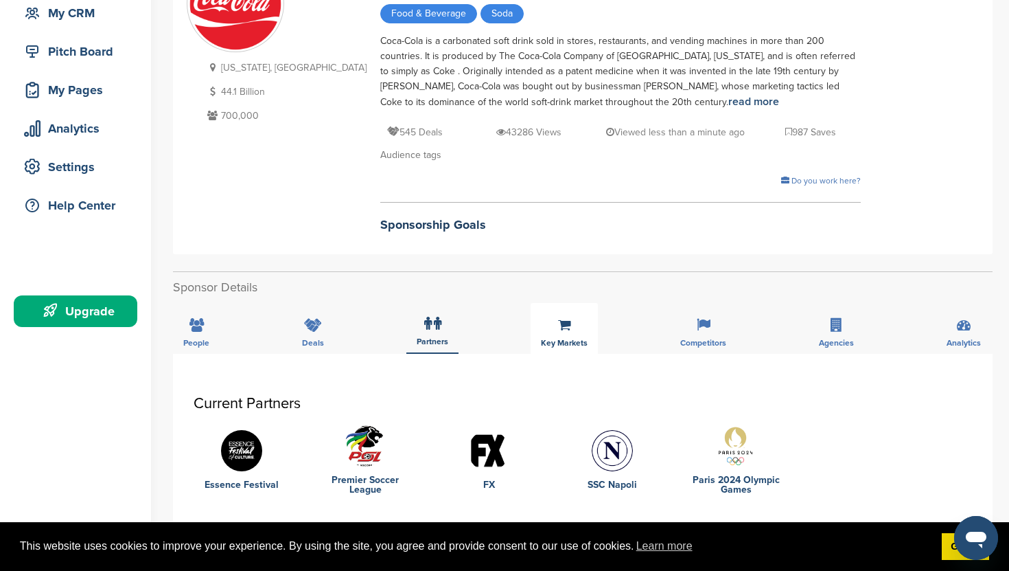
click at [569, 313] on div "Key Markets" at bounding box center [564, 328] width 67 height 51
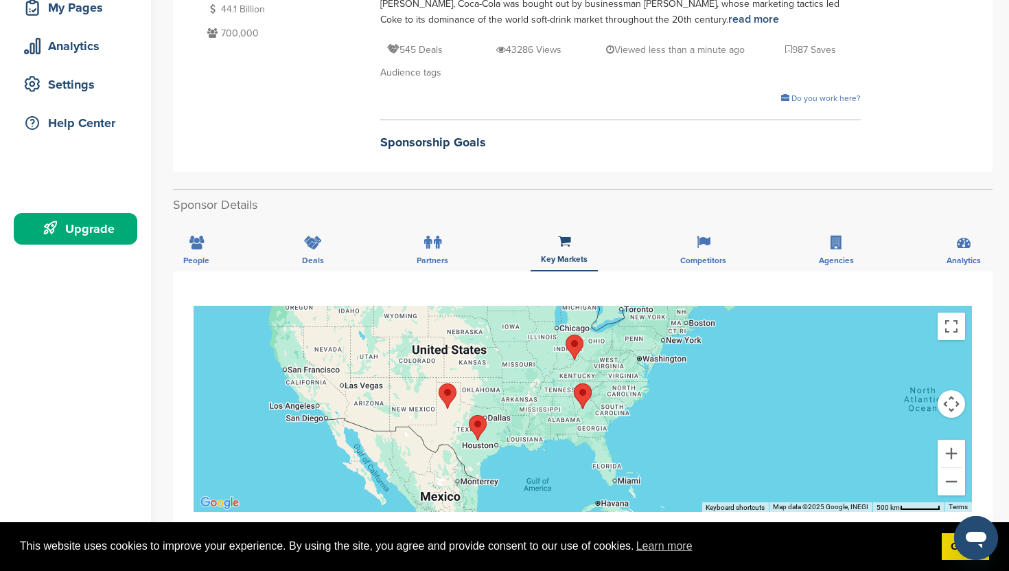
scroll to position [217, 0]
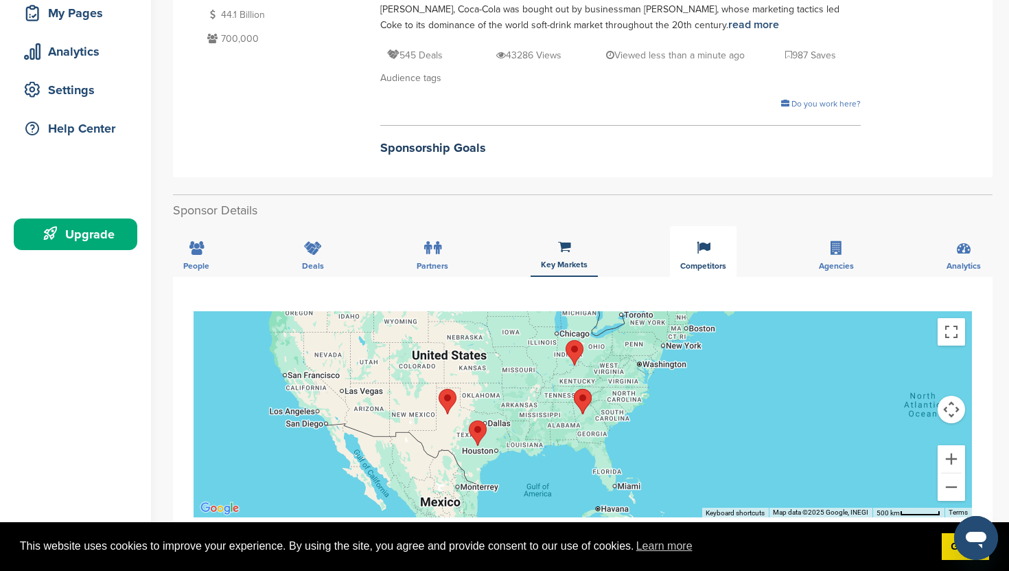
click at [700, 252] on icon at bounding box center [704, 248] width 14 height 14
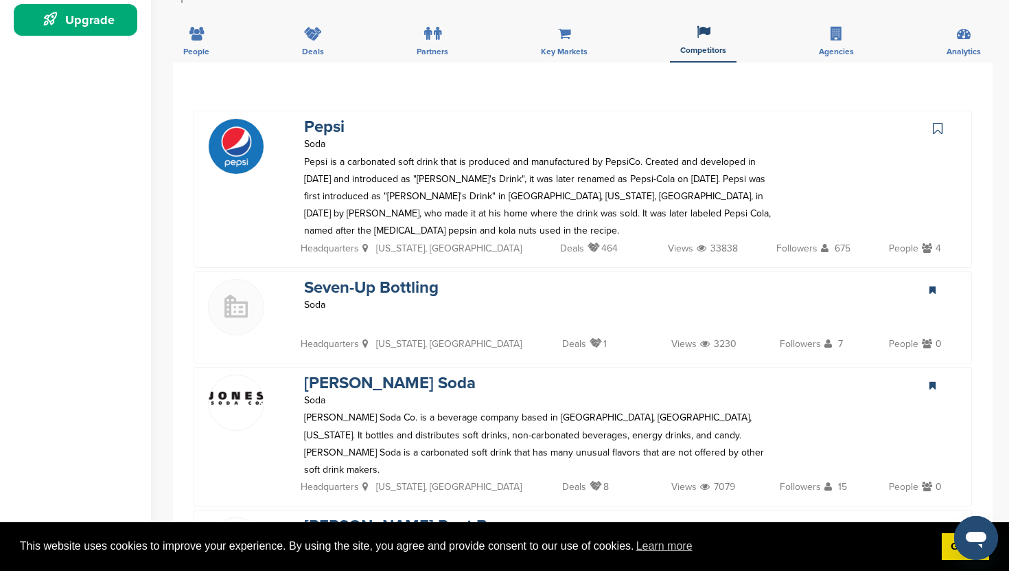
scroll to position [303, 0]
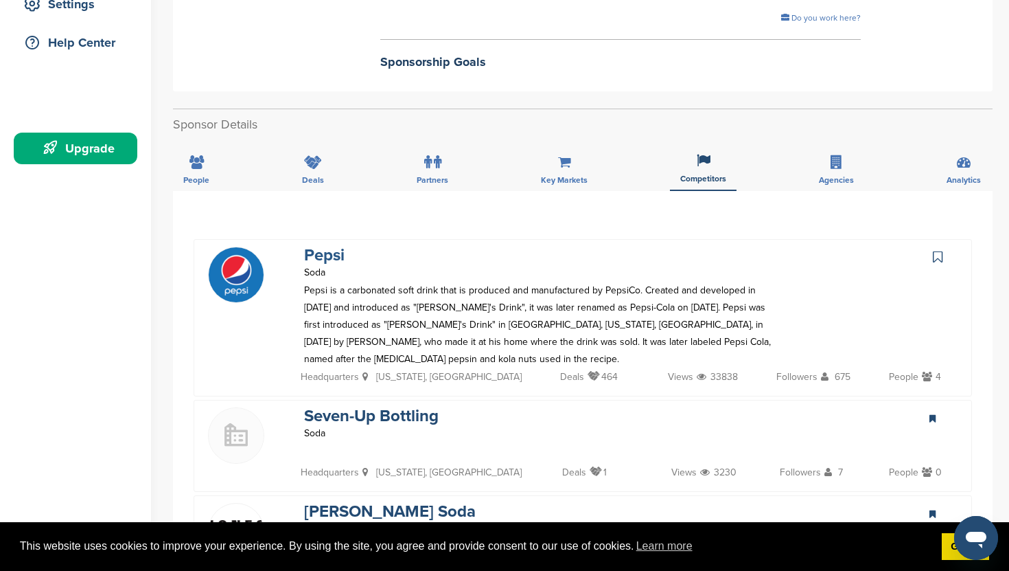
click at [321, 257] on link "Pepsi" at bounding box center [324, 255] width 41 height 20
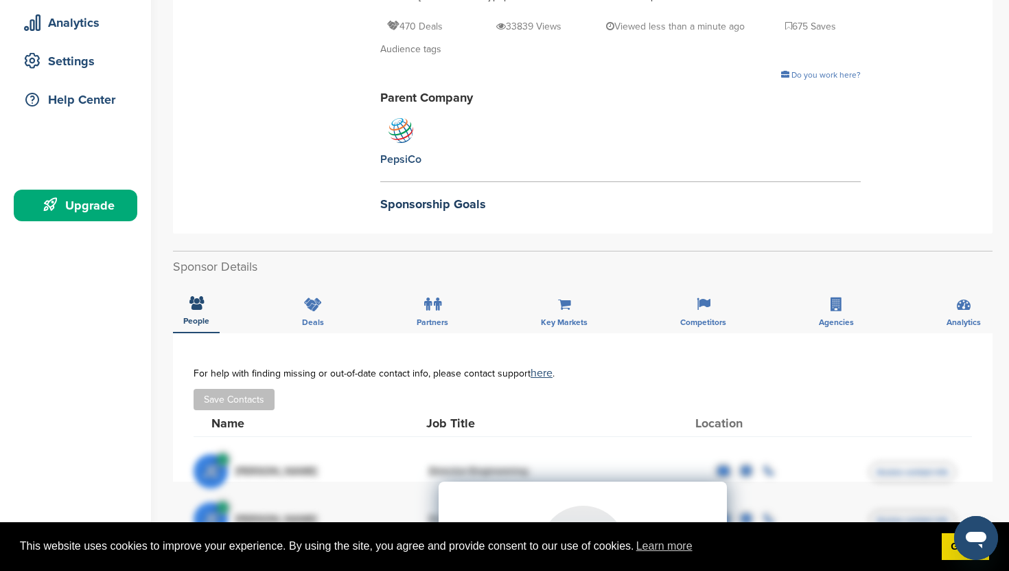
scroll to position [268, 0]
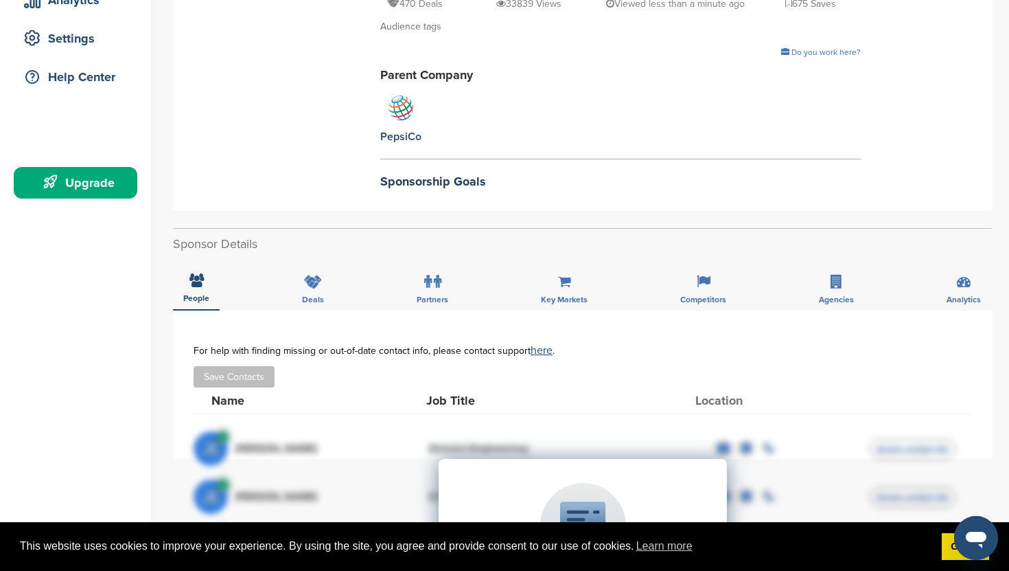
click at [380, 181] on h2 "Sponsorship Goals" at bounding box center [620, 181] width 481 height 19
click at [540, 347] on link "here" at bounding box center [542, 350] width 22 height 14
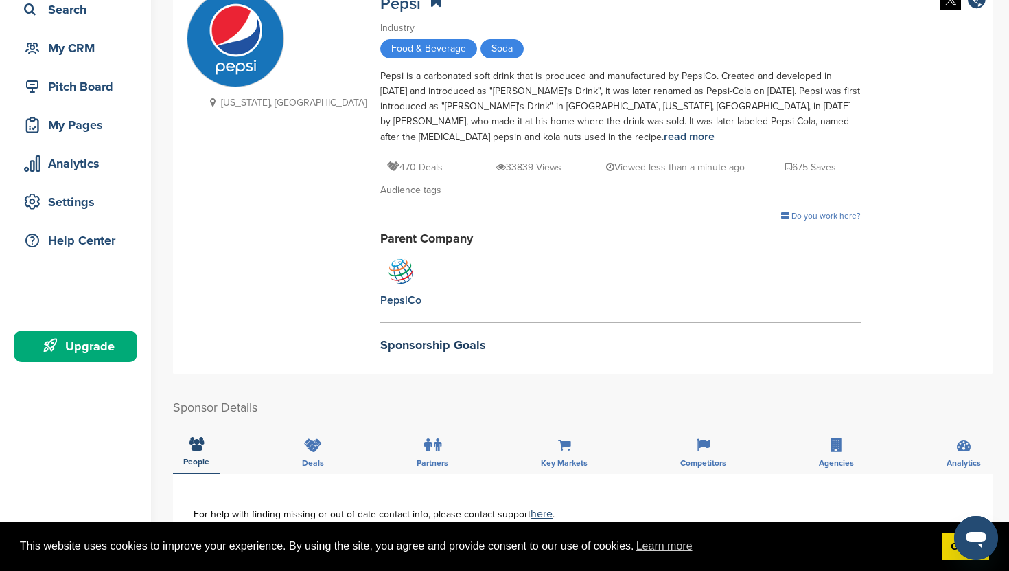
scroll to position [0, 0]
